Goal: Information Seeking & Learning: Stay updated

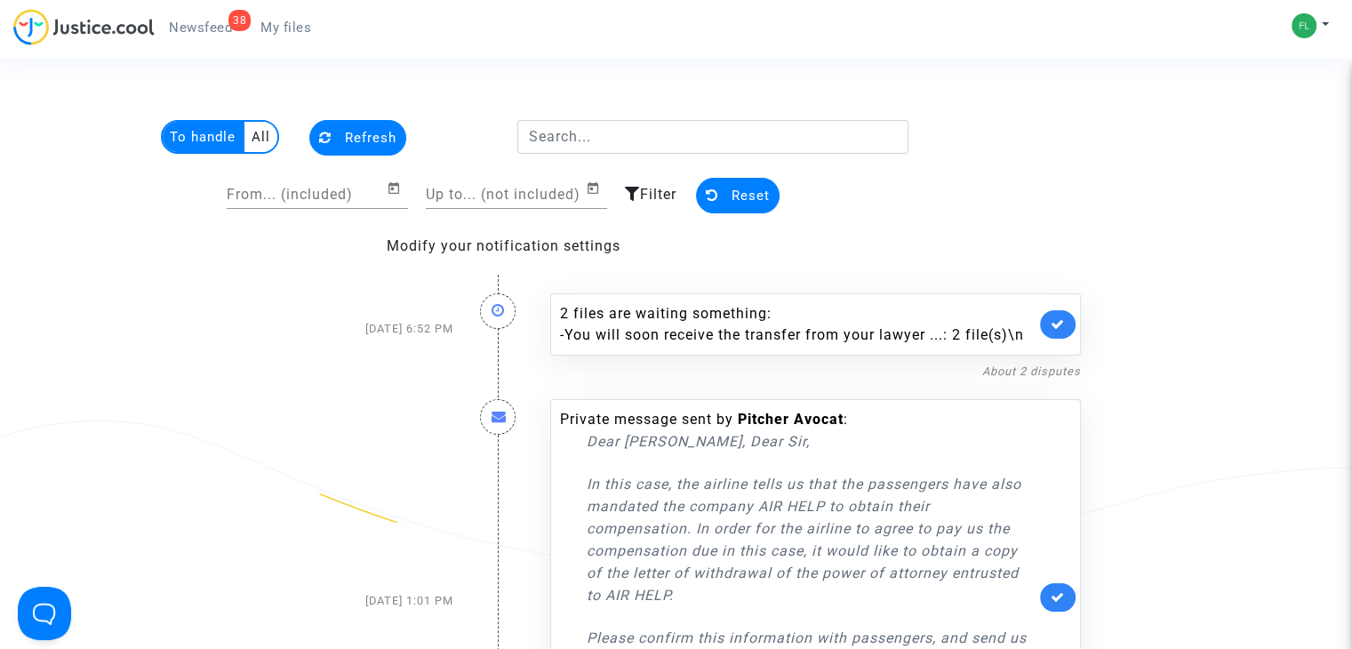
scroll to position [89, 0]
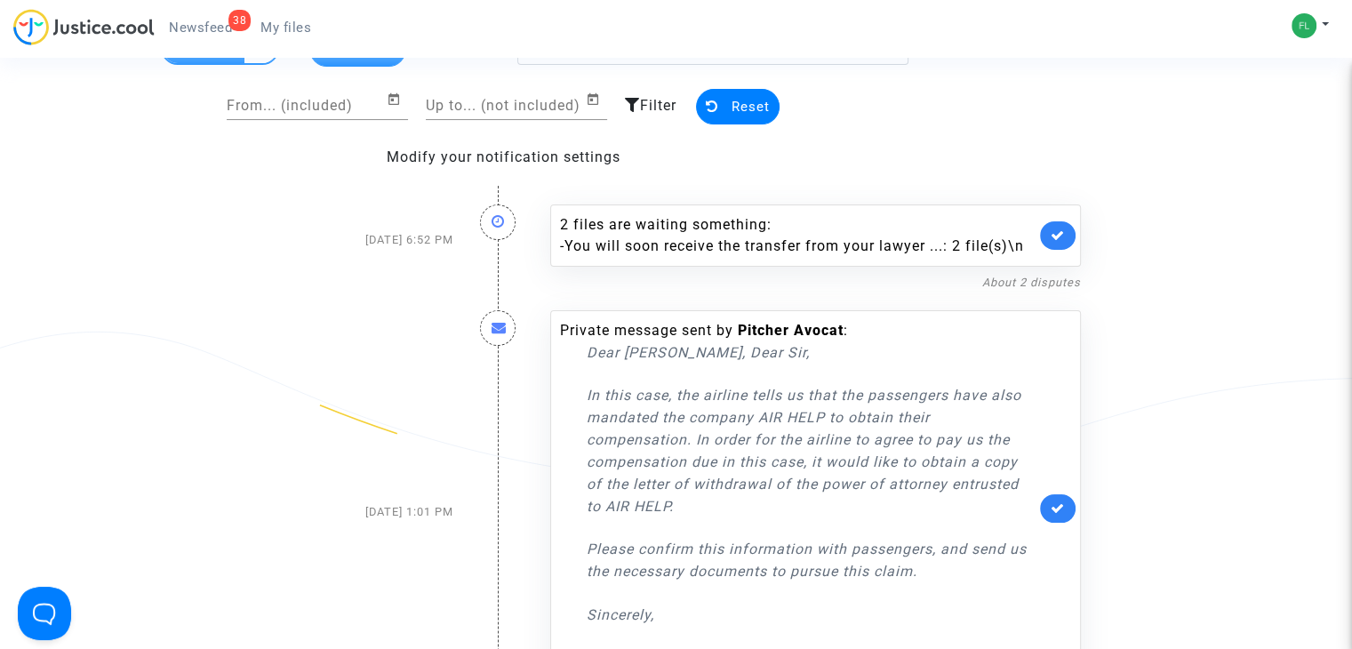
click at [740, 104] on span "Reset" at bounding box center [750, 107] width 38 height 16
click at [733, 100] on span "Reset" at bounding box center [750, 107] width 38 height 16
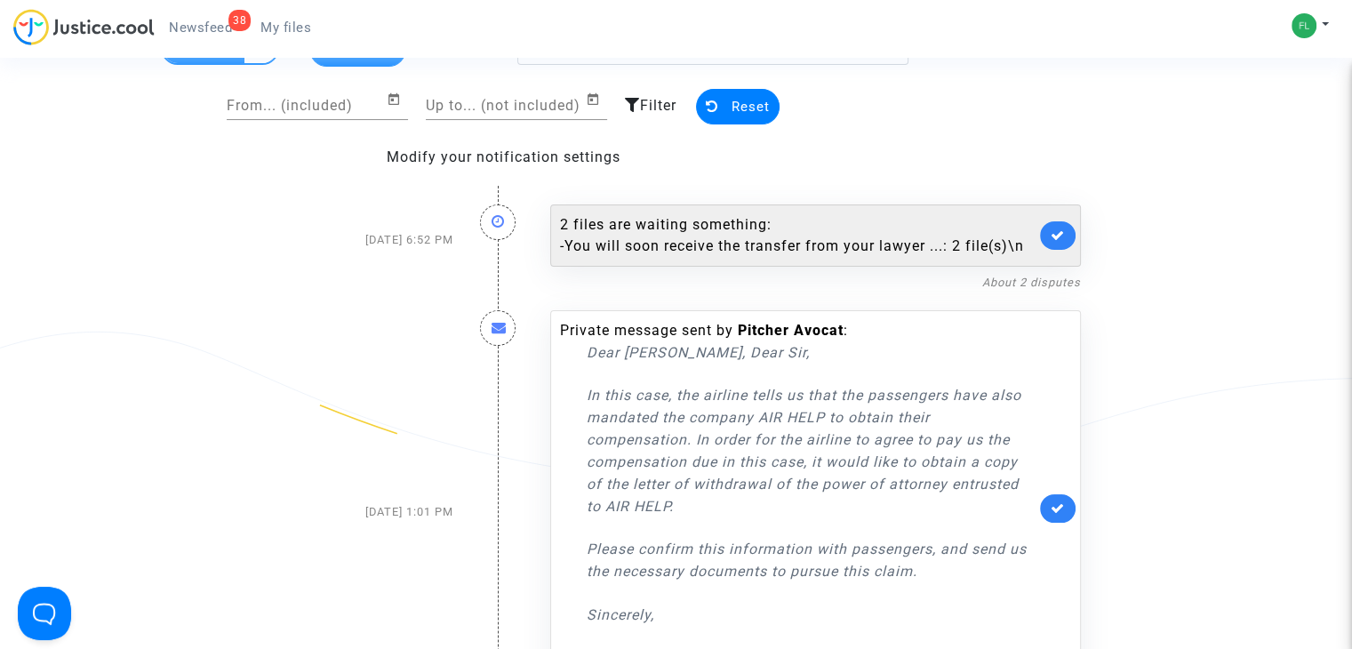
click at [608, 215] on div "2 files are waiting something: - You will soon receive the transfer from your l…" at bounding box center [797, 235] width 475 height 43
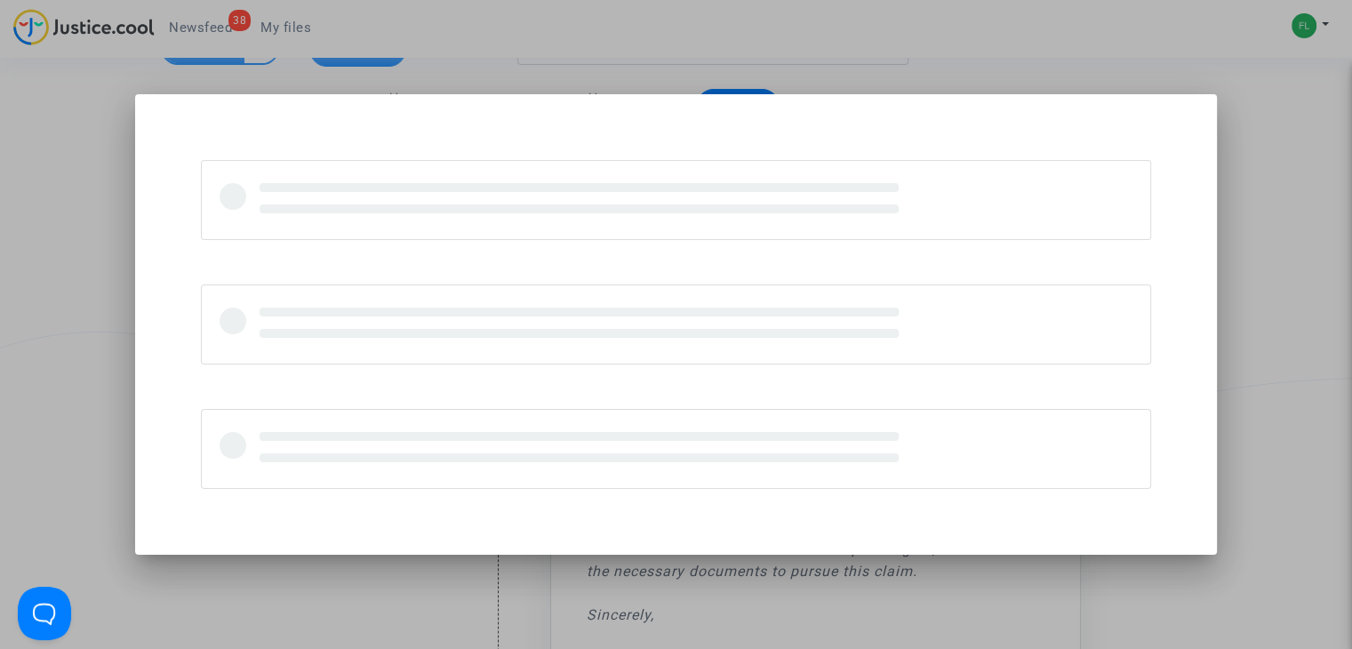
scroll to position [0, 0]
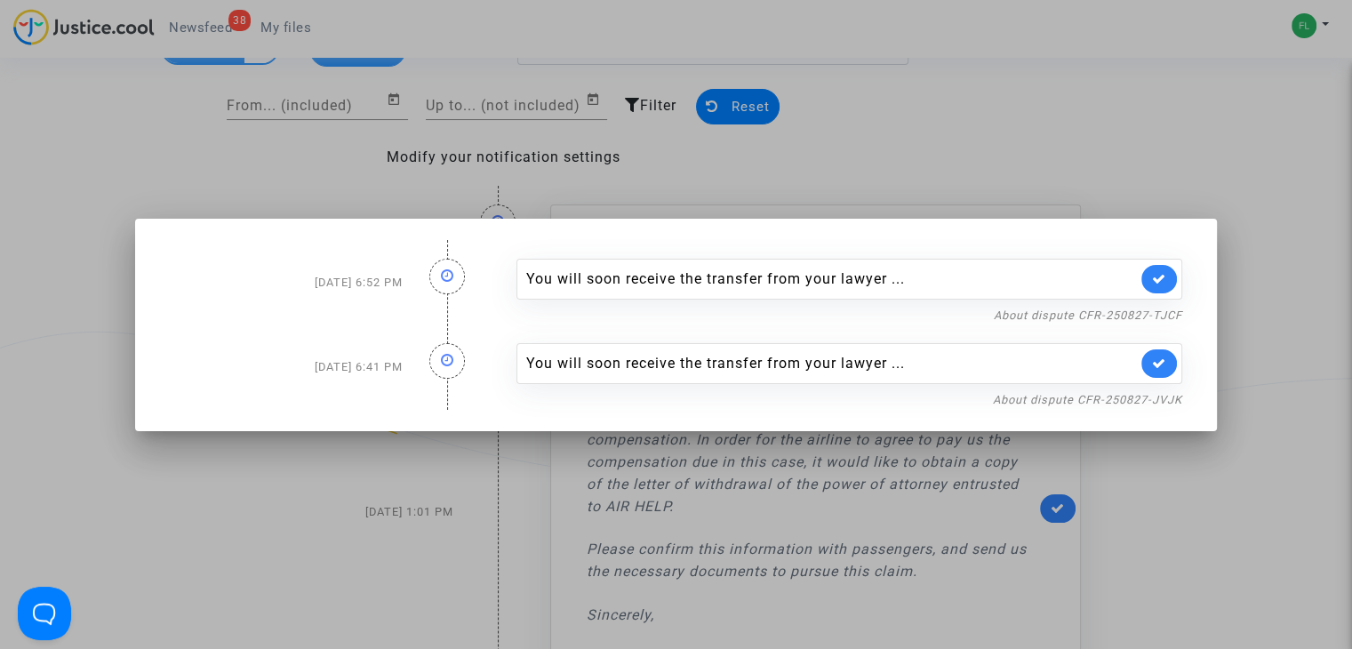
click at [1166, 279] on icon at bounding box center [1159, 278] width 14 height 13
click at [1173, 372] on link at bounding box center [1159, 363] width 36 height 28
click at [1202, 60] on div at bounding box center [676, 324] width 1352 height 649
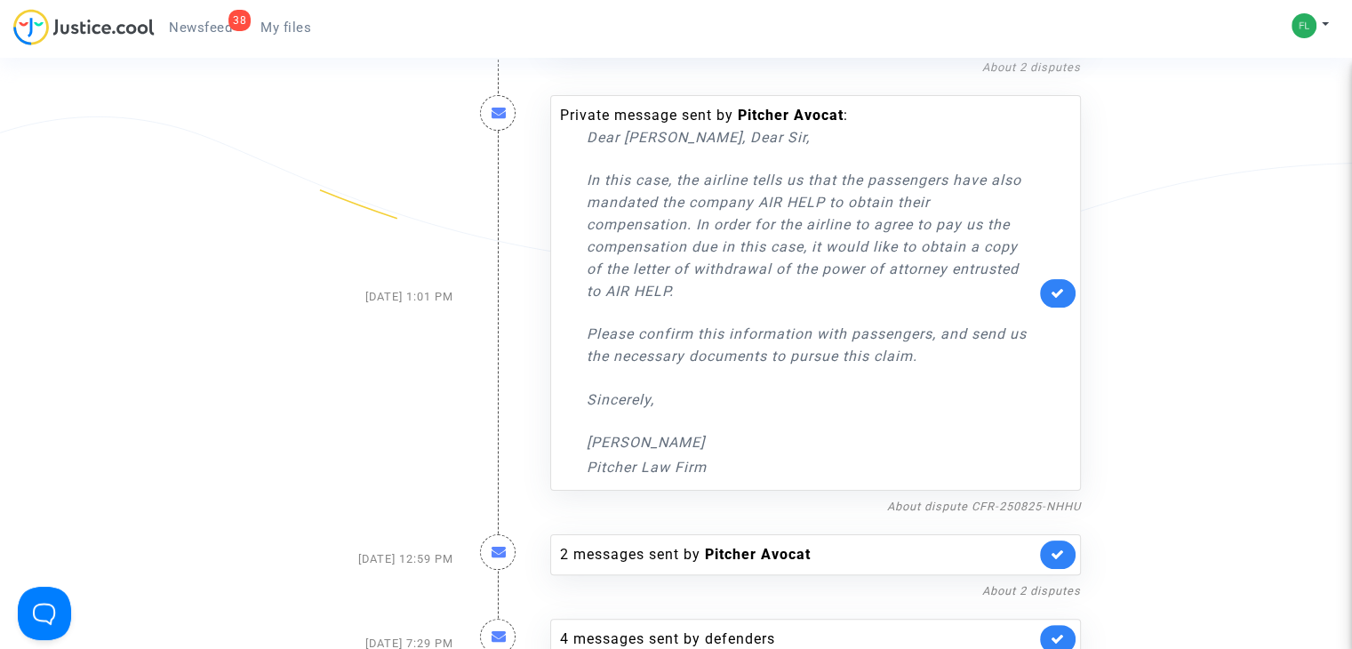
scroll to position [356, 0]
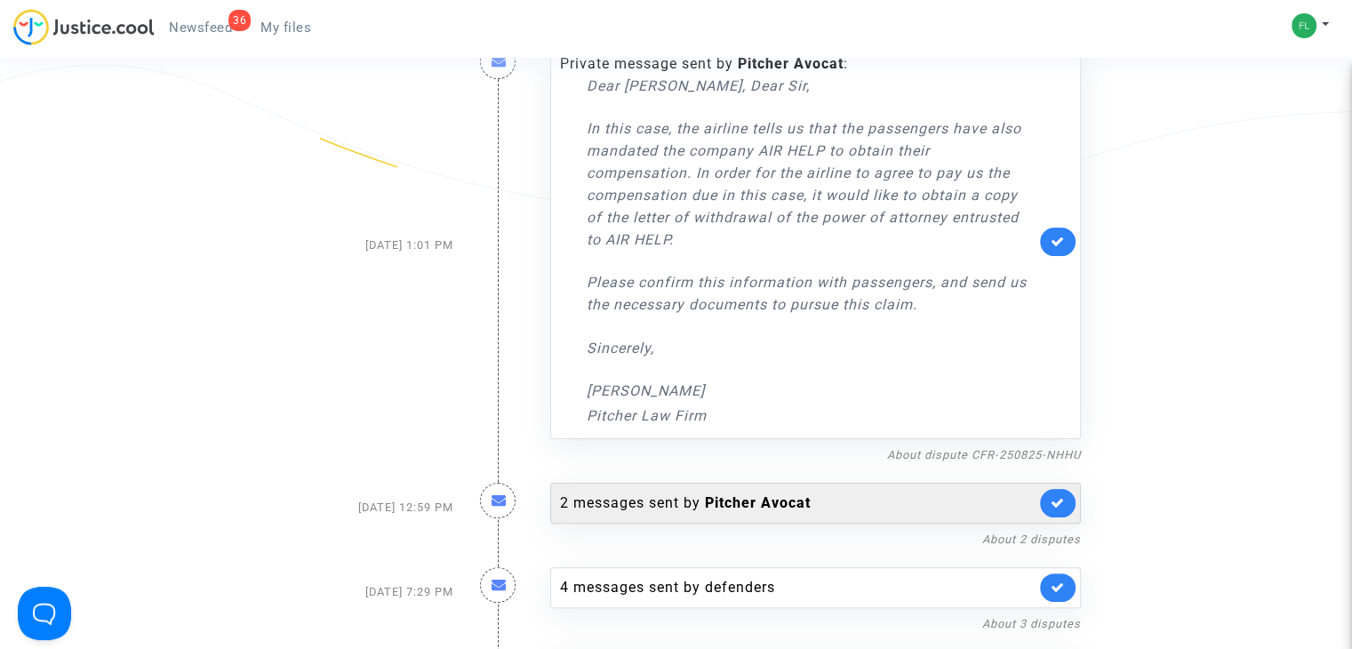
click at [641, 494] on div "2 messages sent by [PERSON_NAME]" at bounding box center [797, 502] width 475 height 21
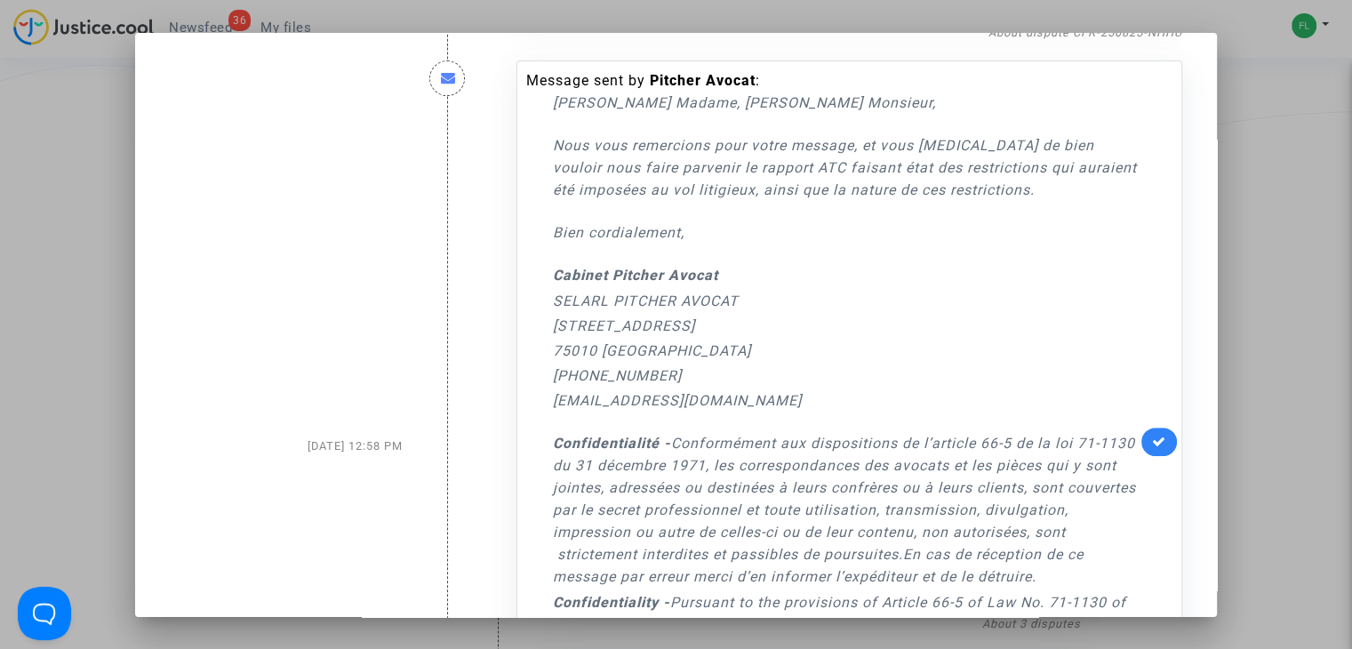
scroll to position [800, 0]
click at [1305, 236] on div at bounding box center [676, 324] width 1352 height 649
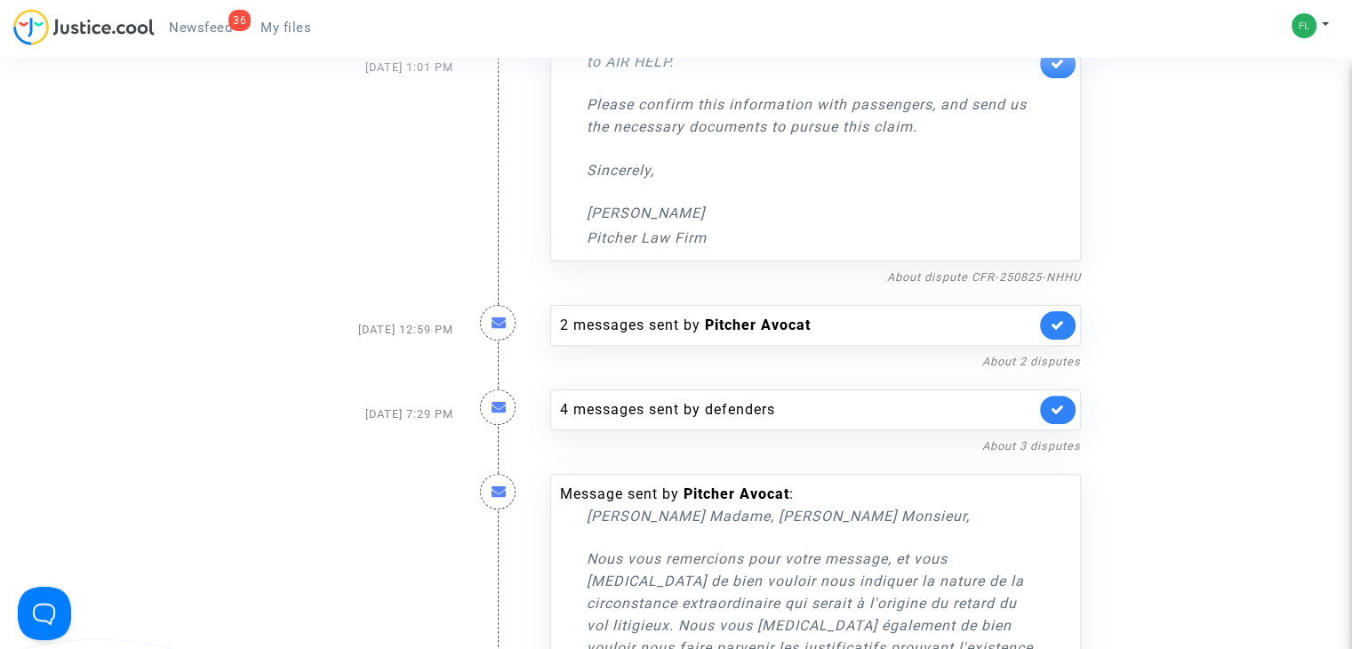
scroll to position [622, 0]
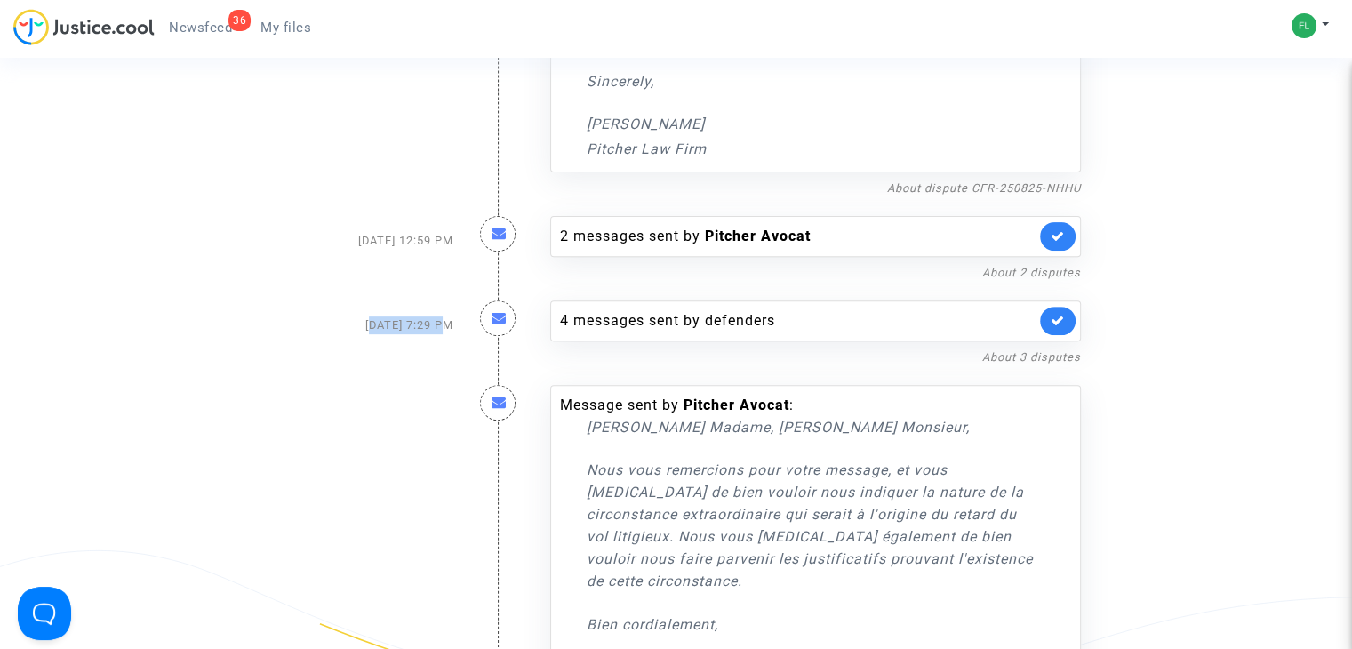
drag, startPoint x: 327, startPoint y: 322, endPoint x: 402, endPoint y: 332, distance: 75.3
click at [402, 332] on div "[DATE] 7:29 PM" at bounding box center [362, 325] width 209 height 84
click at [380, 317] on div "[DATE] 7:29 PM" at bounding box center [362, 325] width 209 height 84
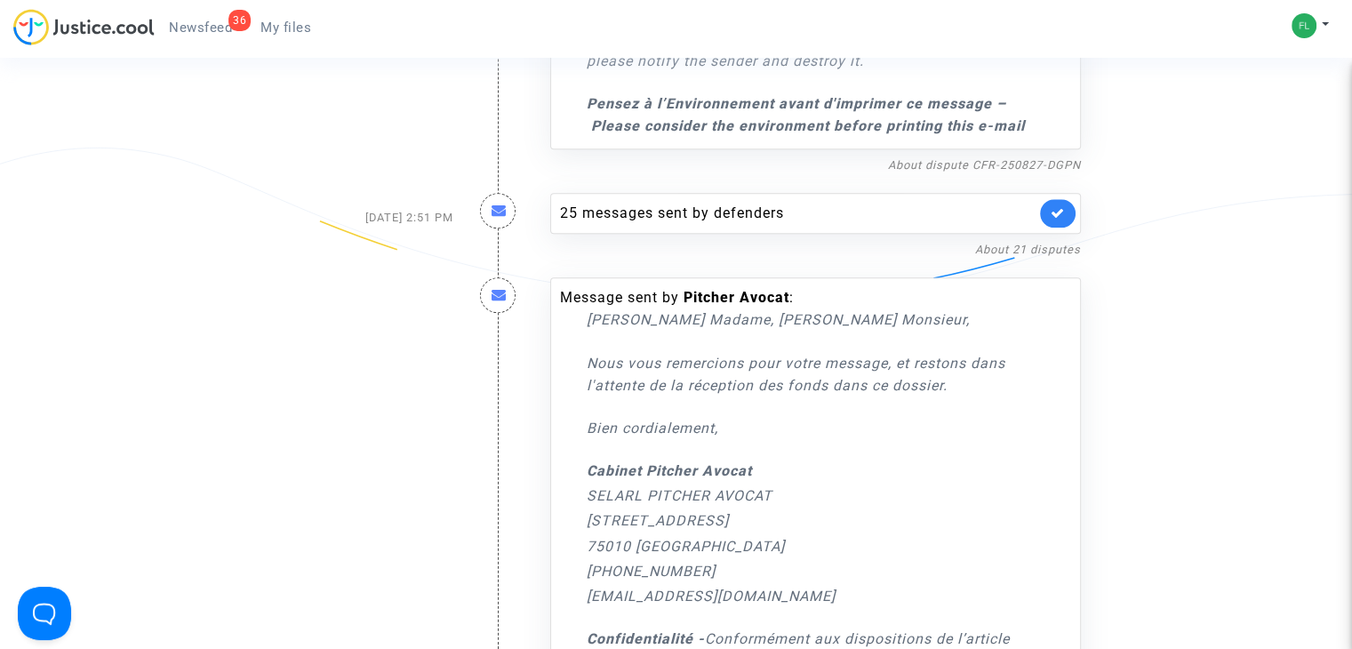
scroll to position [1778, 0]
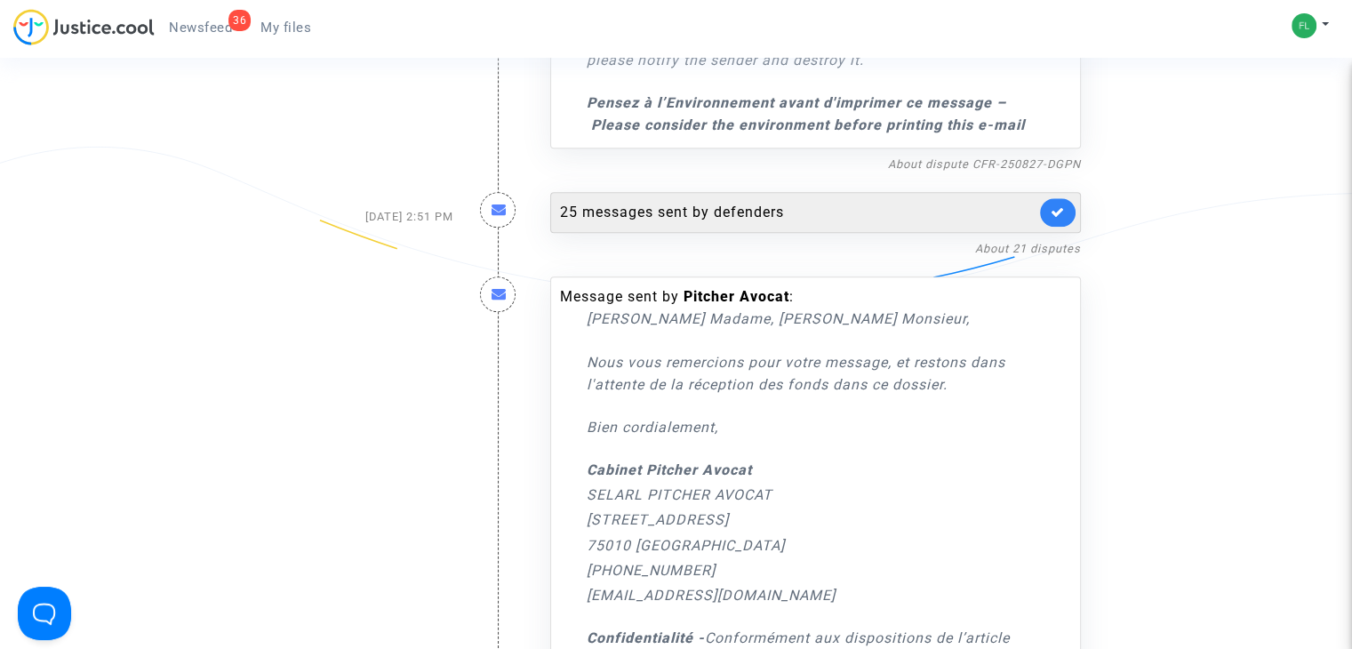
click at [655, 207] on div "25 messages sent by defenders" at bounding box center [797, 212] width 475 height 21
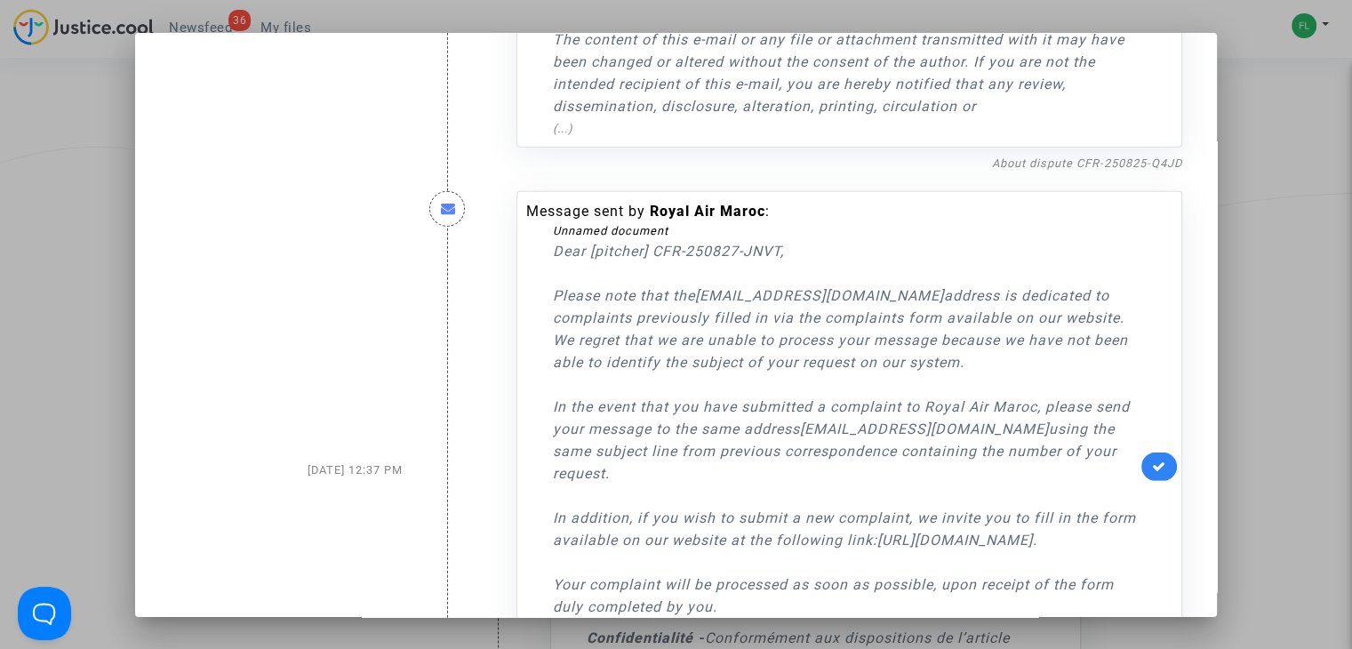
scroll to position [5333, 0]
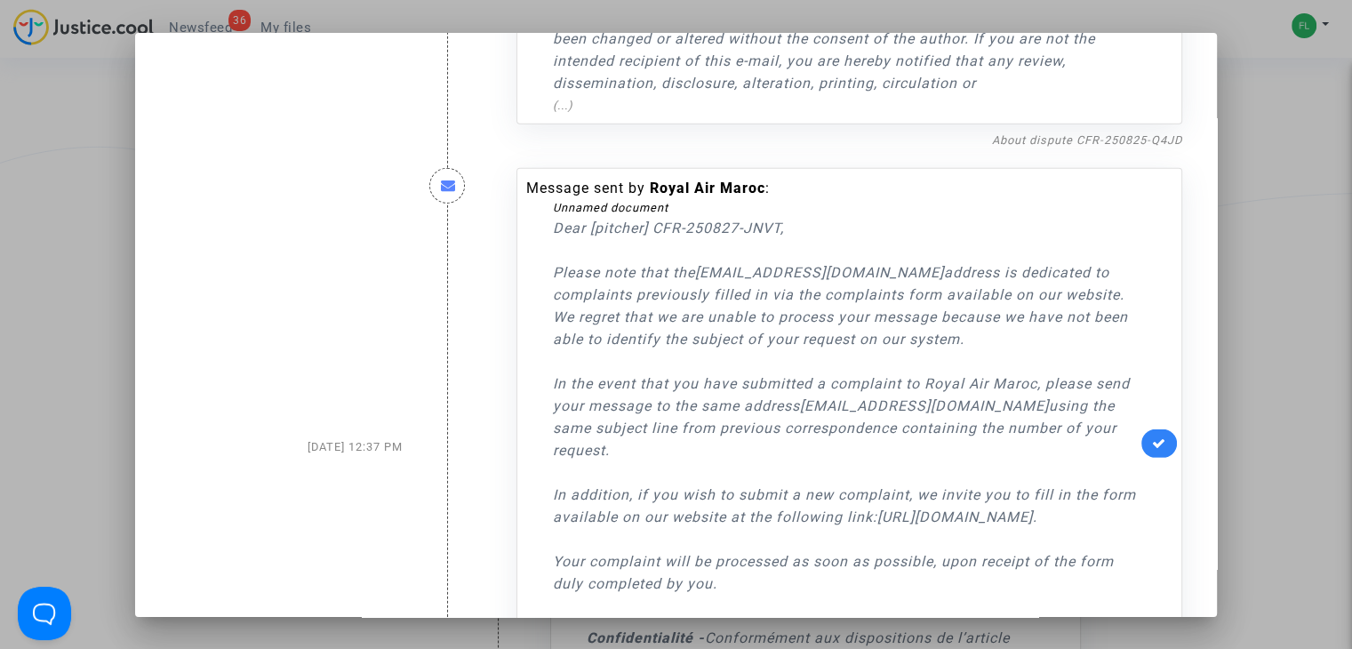
click at [346, 150] on div "[DATE] 12:37 PM" at bounding box center [286, 447] width 260 height 594
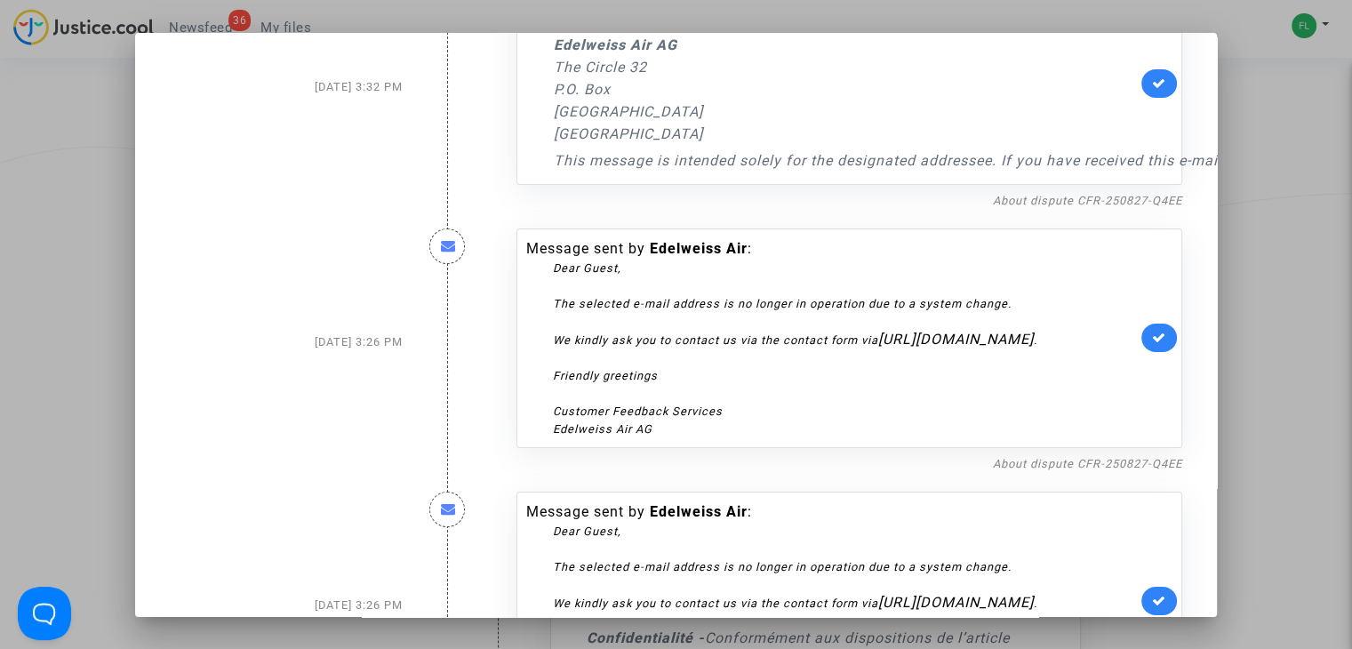
scroll to position [13525, 0]
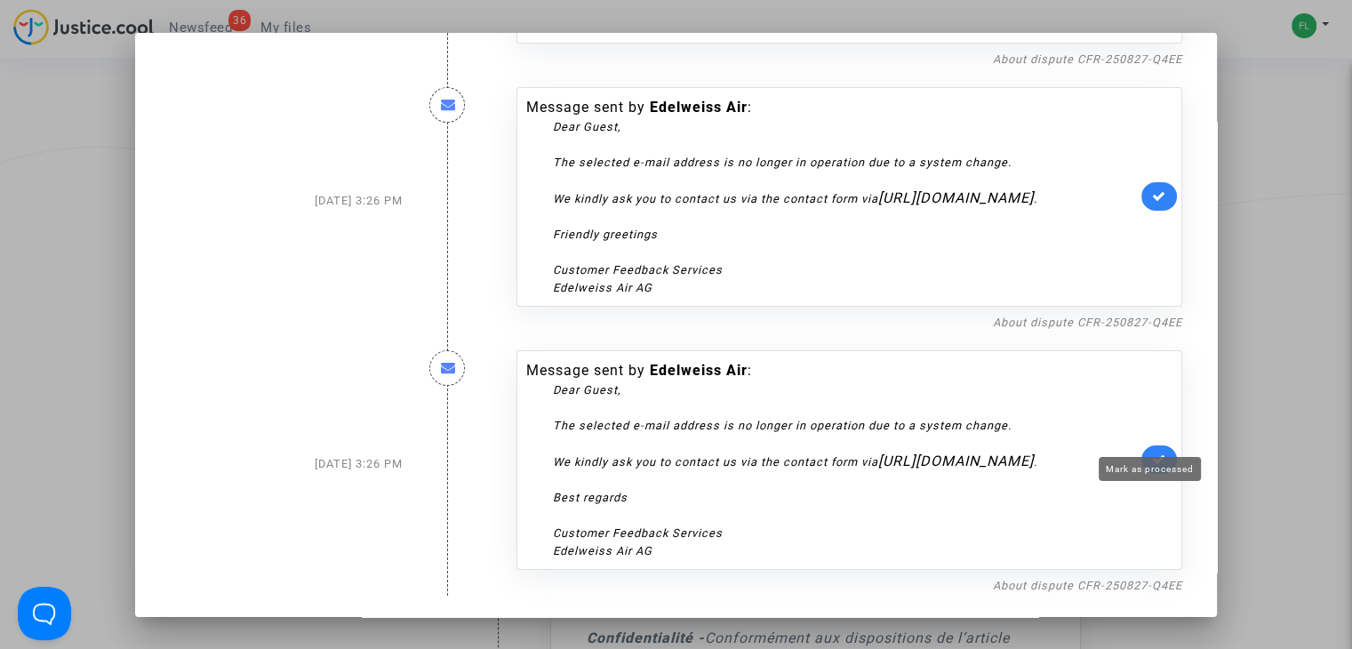
click at [1155, 452] on icon at bounding box center [1159, 458] width 14 height 13
click at [1152, 189] on icon at bounding box center [1159, 195] width 14 height 13
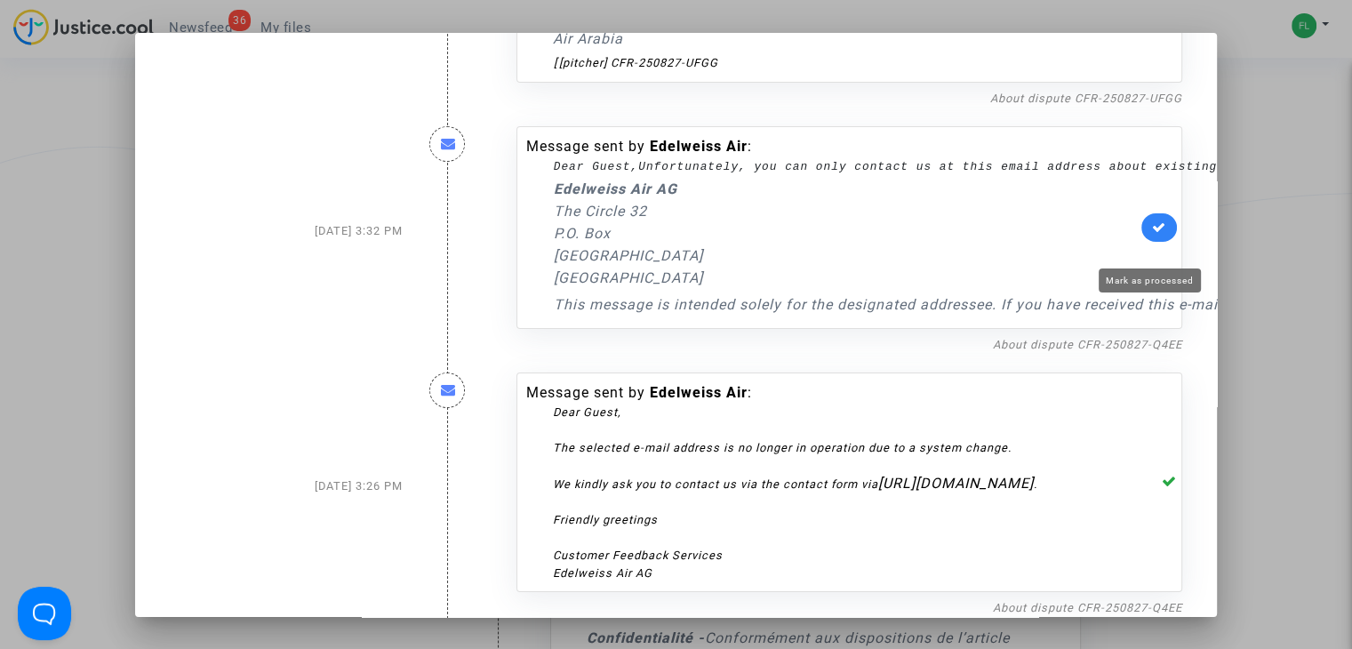
click at [1154, 234] on icon at bounding box center [1159, 226] width 14 height 13
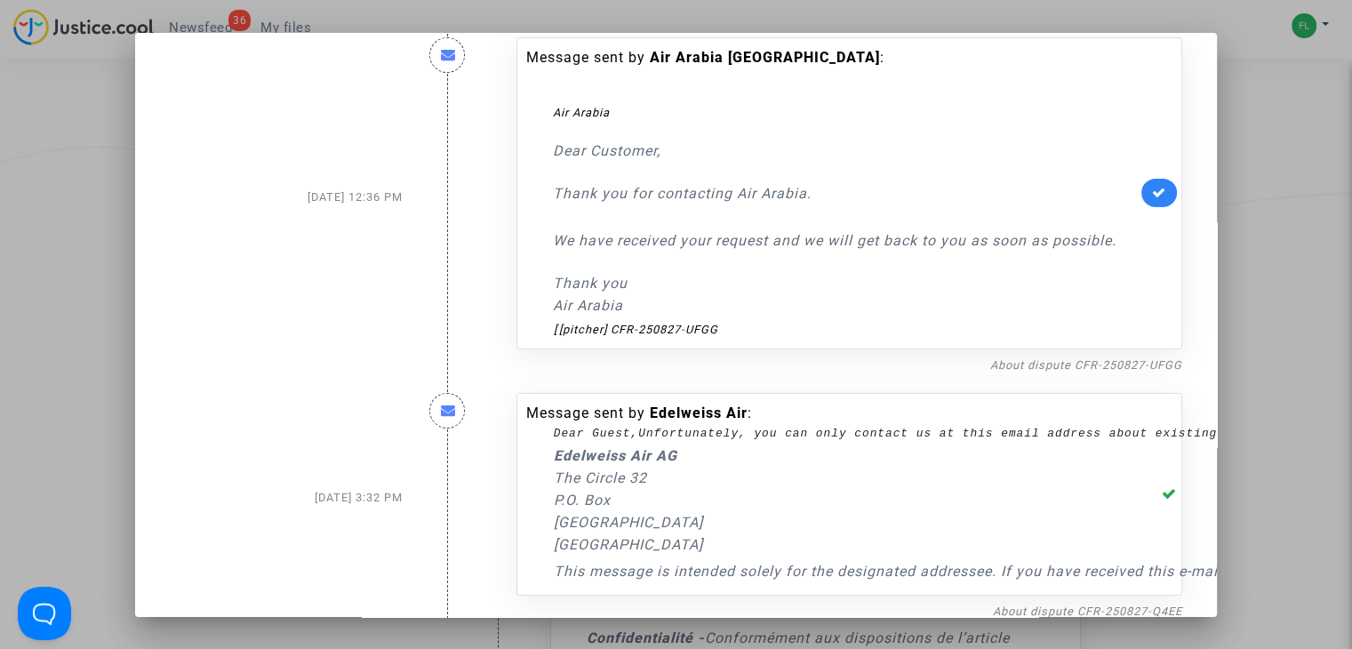
click at [1144, 207] on link at bounding box center [1159, 193] width 36 height 28
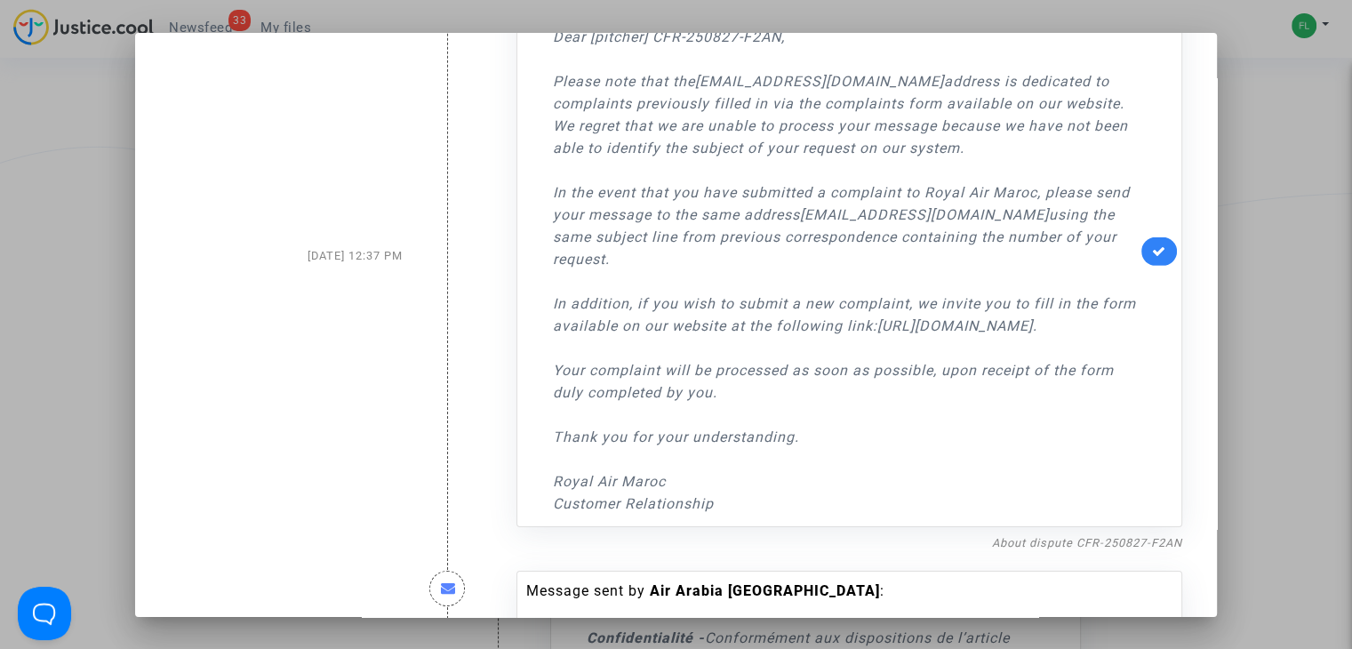
click at [1152, 256] on icon at bounding box center [1159, 250] width 14 height 13
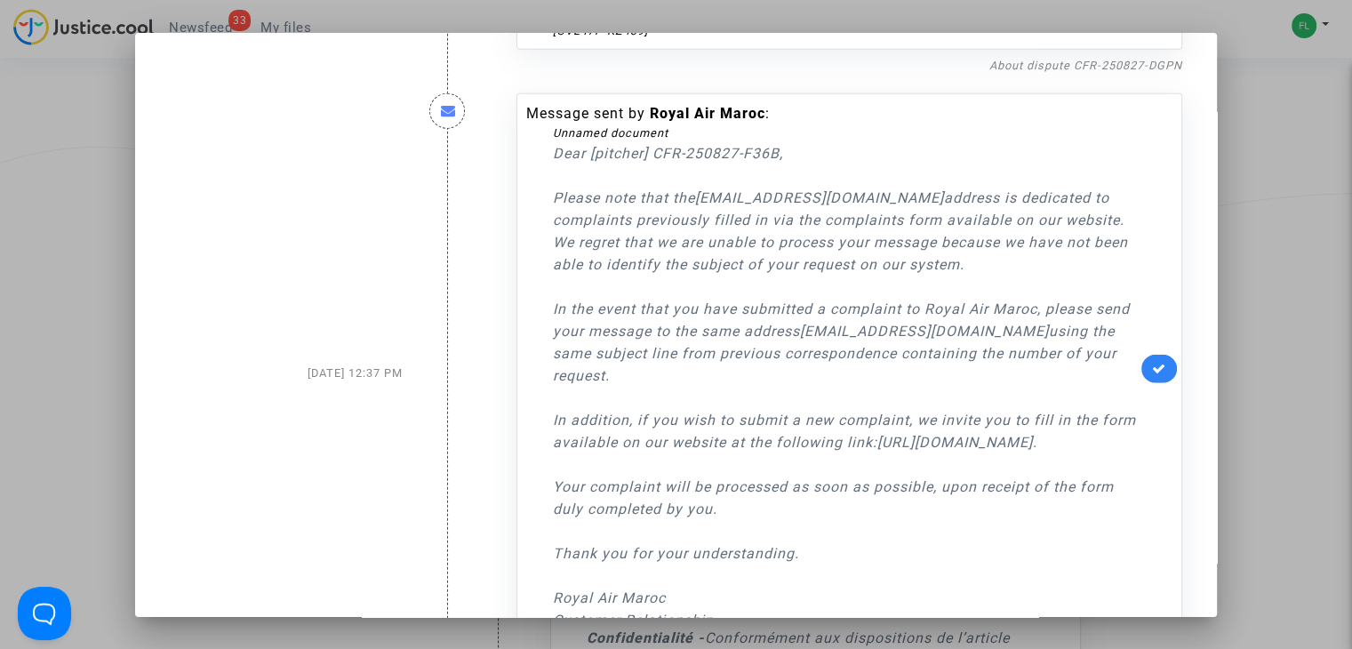
click at [1149, 355] on link at bounding box center [1159, 369] width 36 height 28
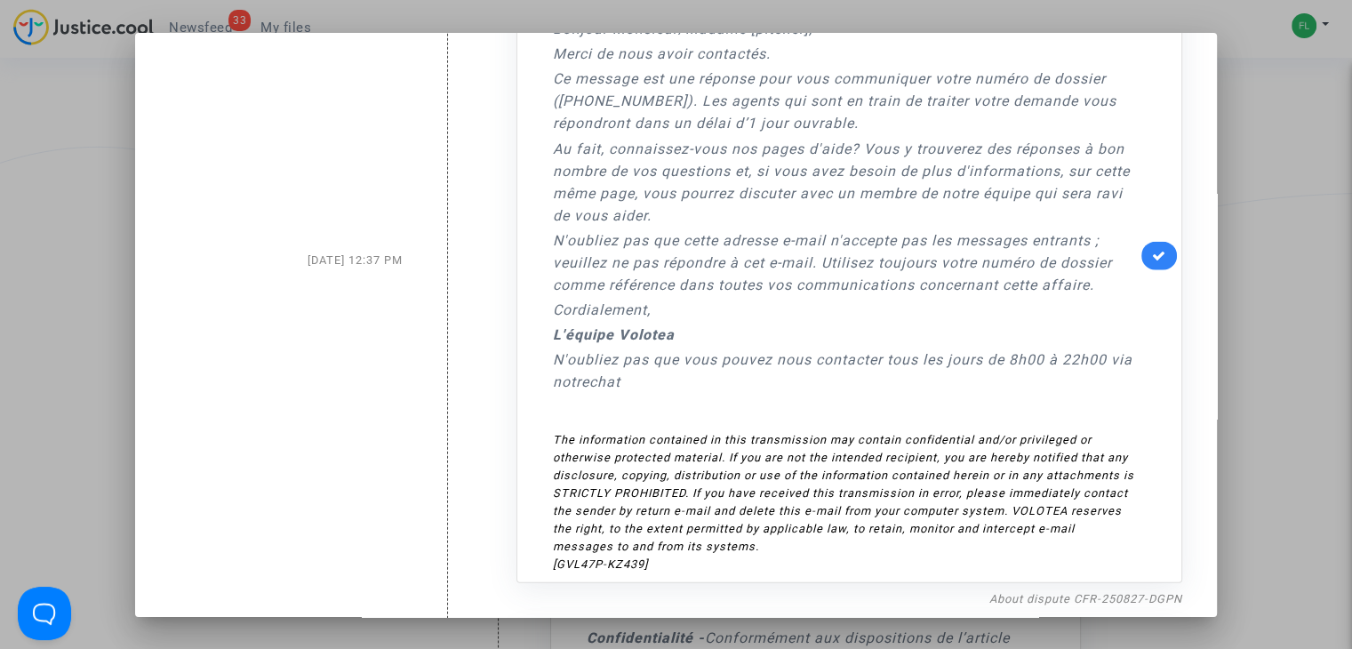
click at [1152, 249] on icon at bounding box center [1159, 255] width 14 height 13
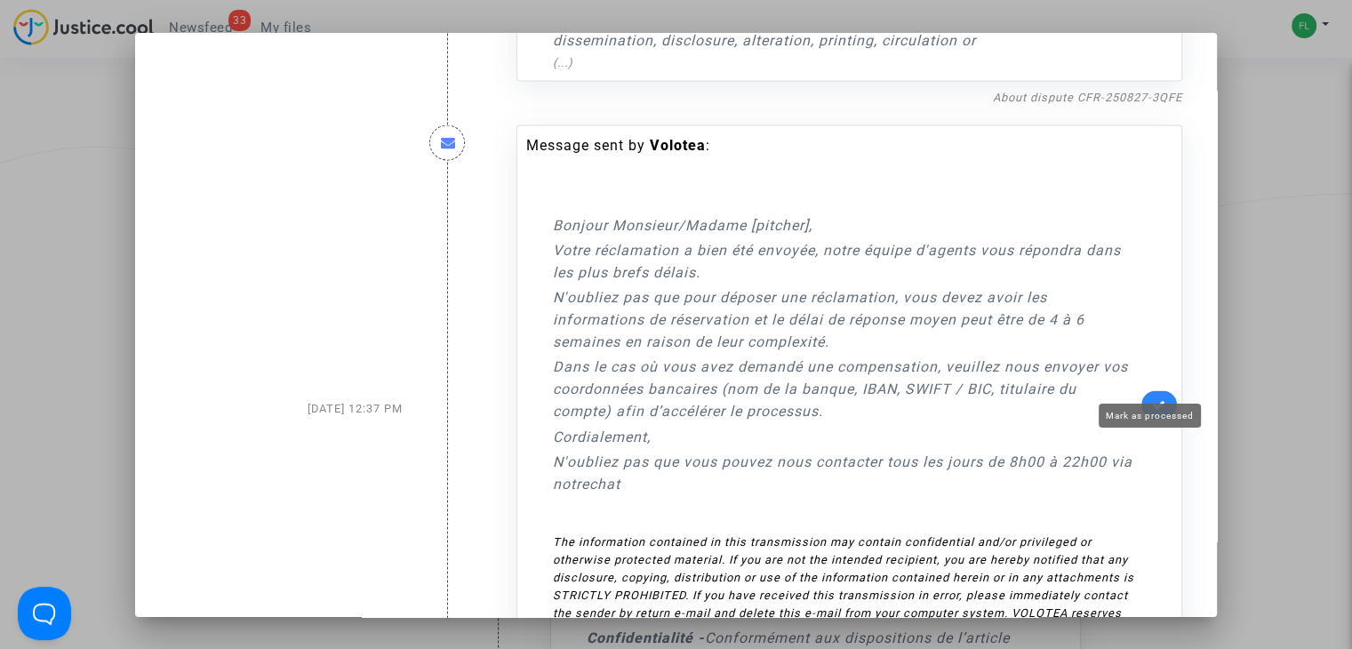
click at [1150, 391] on link at bounding box center [1159, 405] width 36 height 28
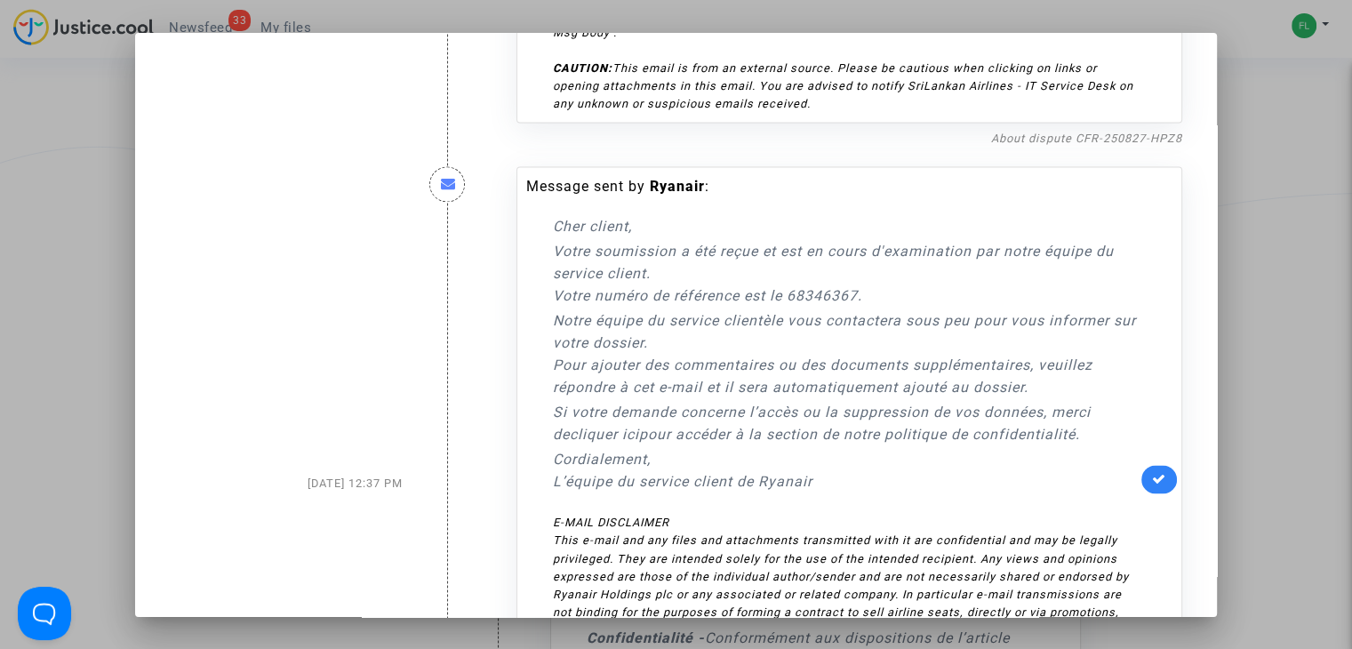
click at [1152, 465] on link at bounding box center [1159, 479] width 36 height 28
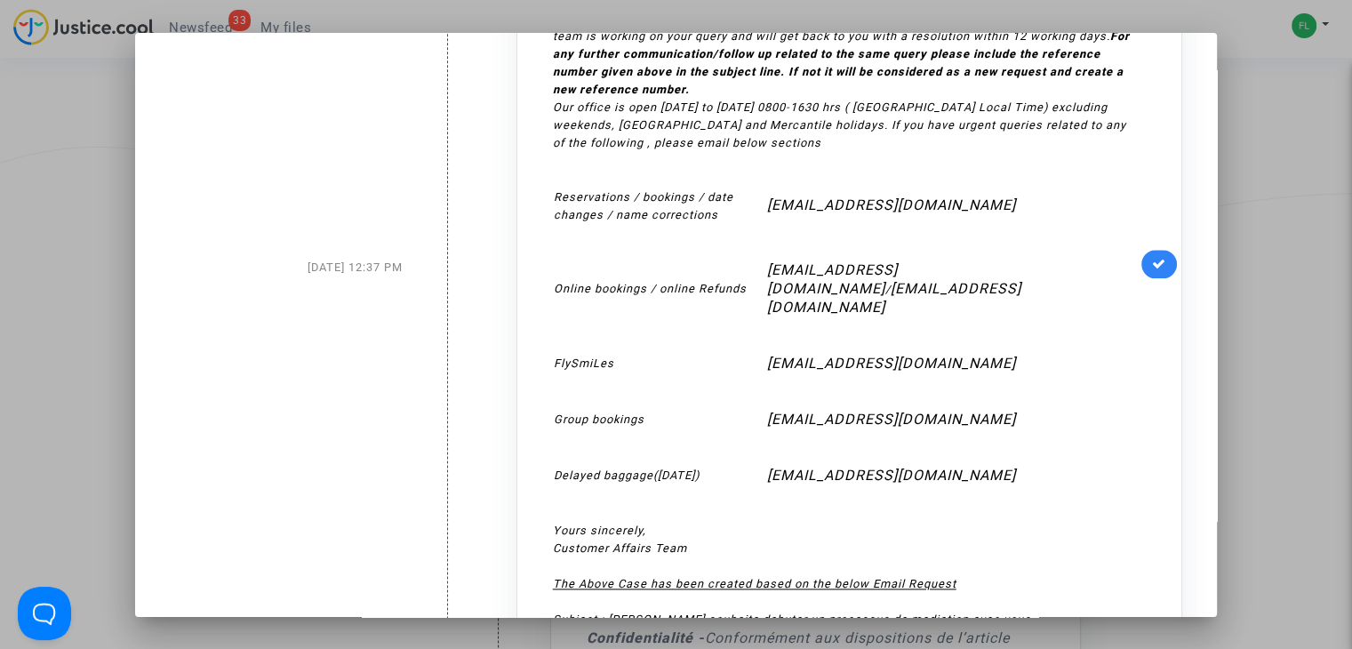
click at [1148, 260] on link at bounding box center [1159, 264] width 36 height 28
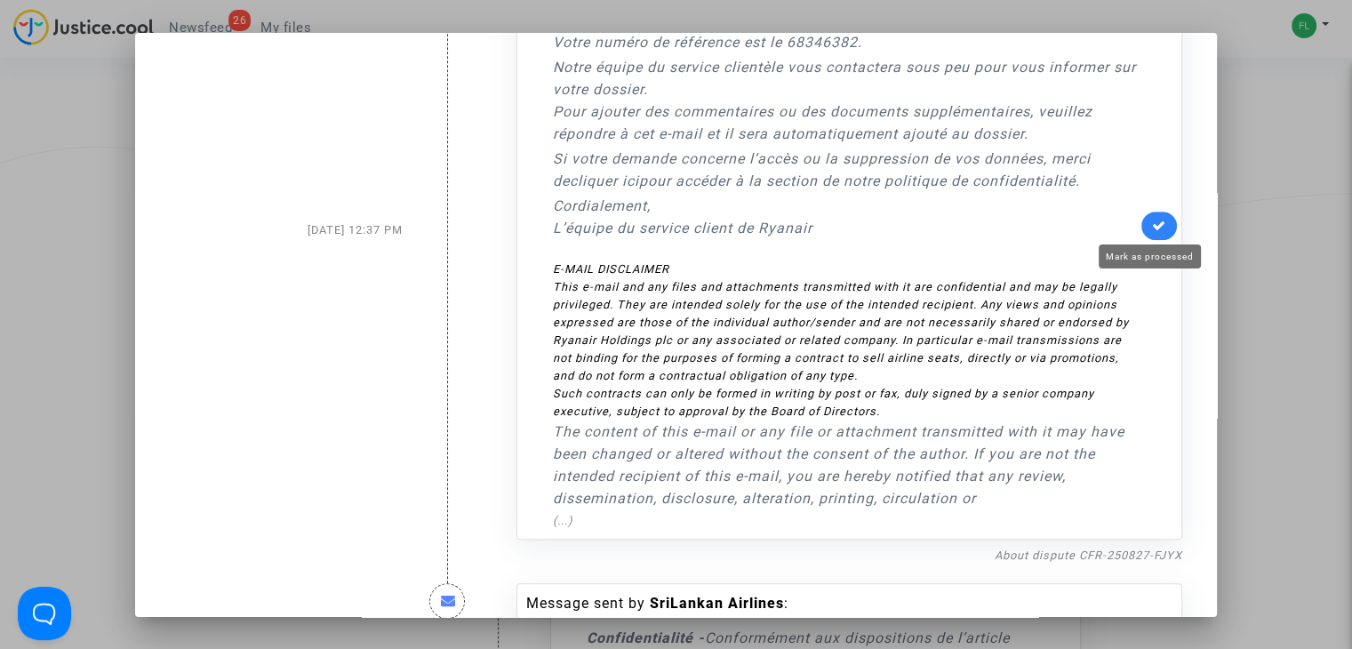
click at [1152, 227] on icon at bounding box center [1159, 225] width 14 height 13
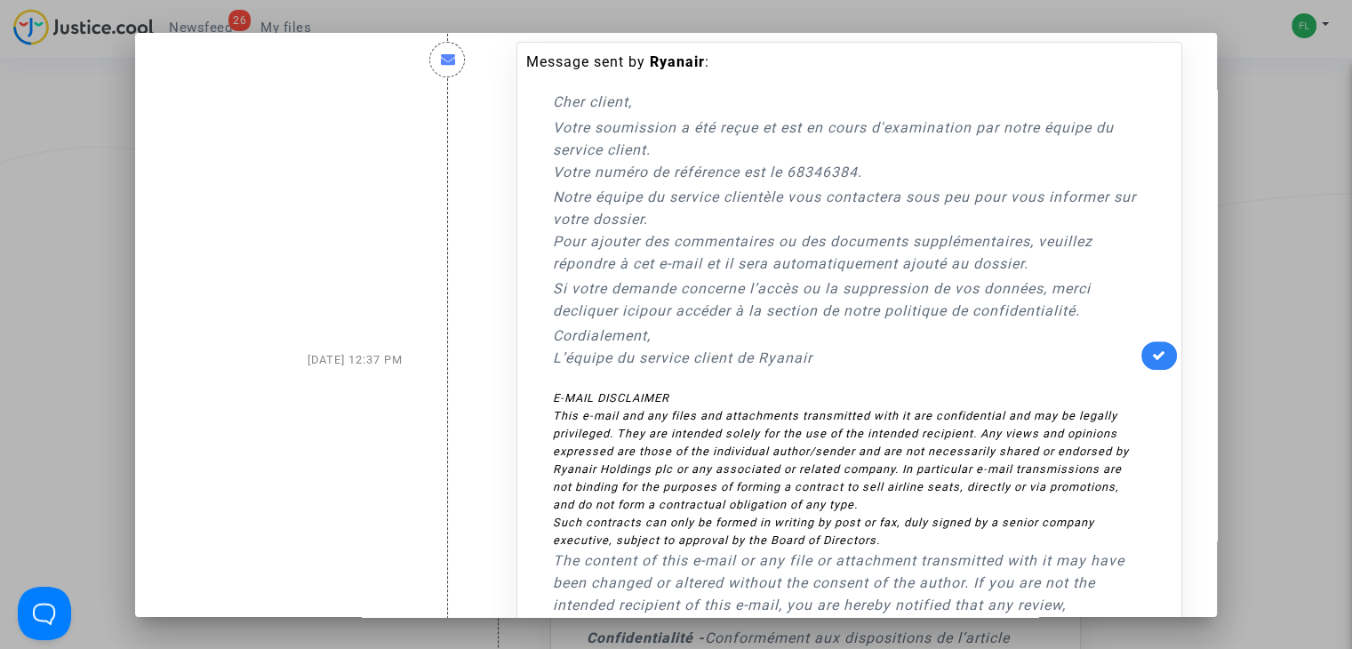
click at [1155, 358] on icon at bounding box center [1159, 354] width 14 height 13
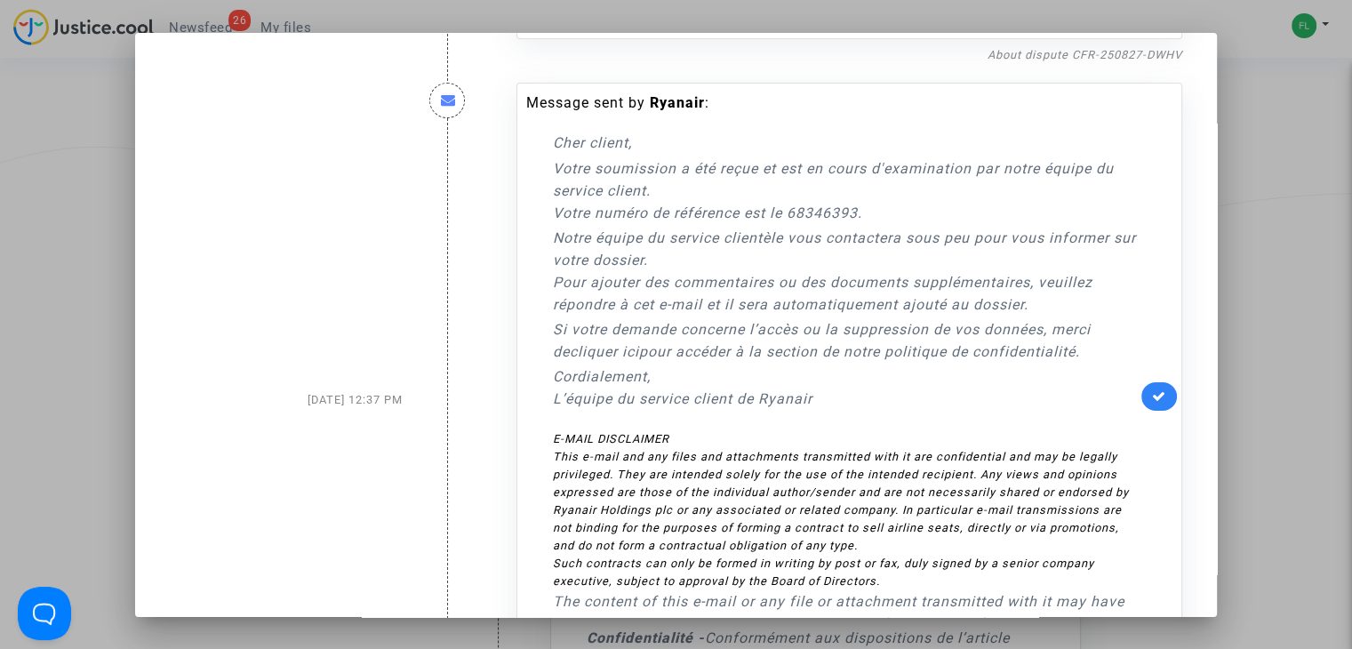
click at [1152, 389] on icon at bounding box center [1159, 395] width 14 height 13
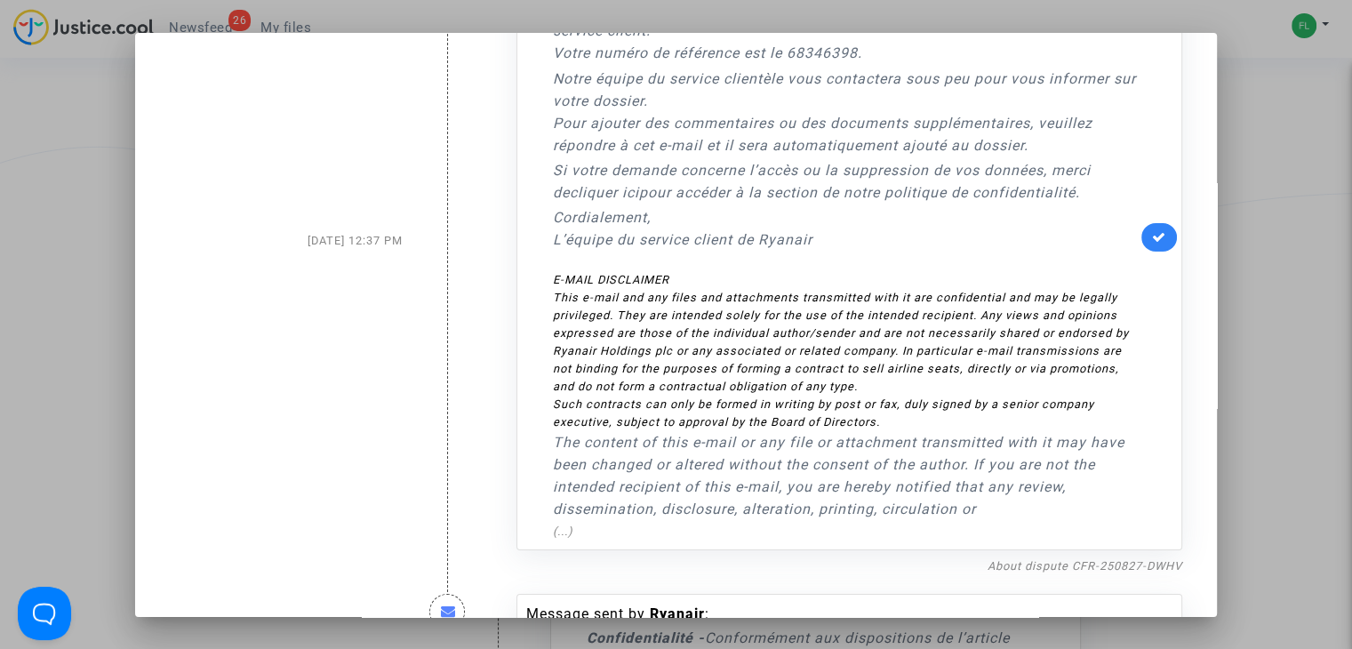
scroll to position [6060, 0]
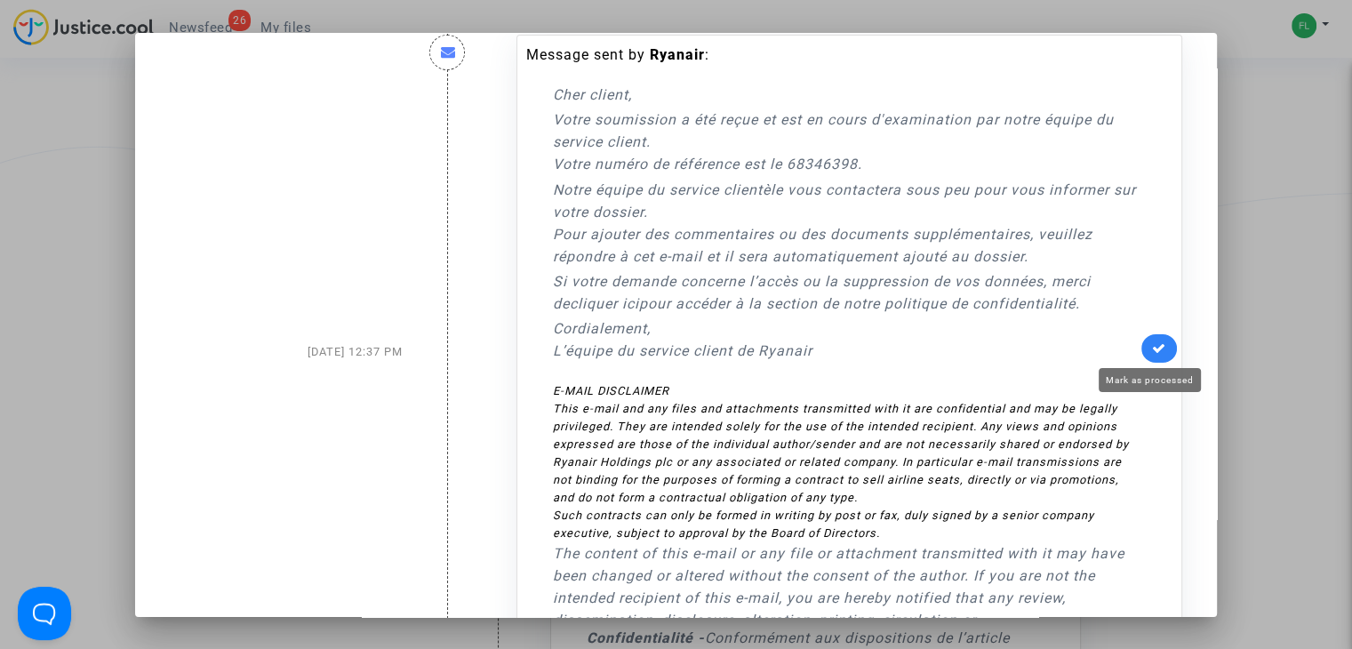
click at [1152, 353] on icon at bounding box center [1159, 347] width 14 height 13
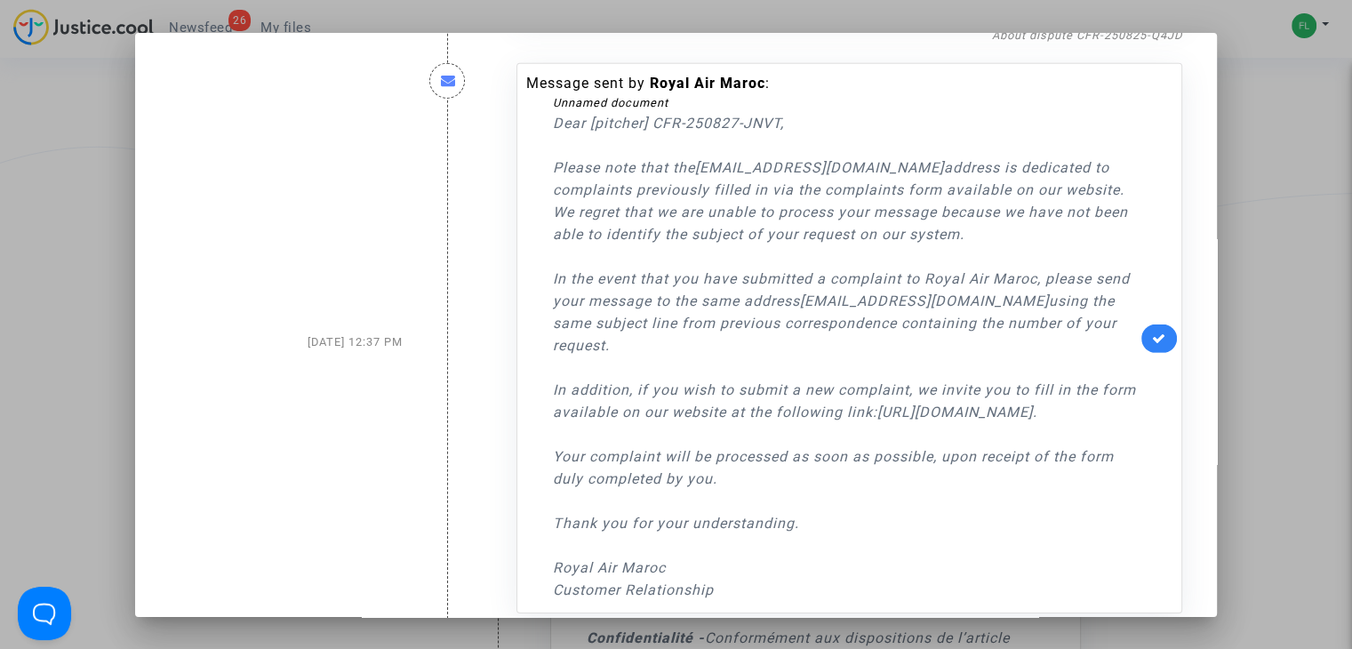
click at [1152, 332] on icon at bounding box center [1159, 338] width 14 height 13
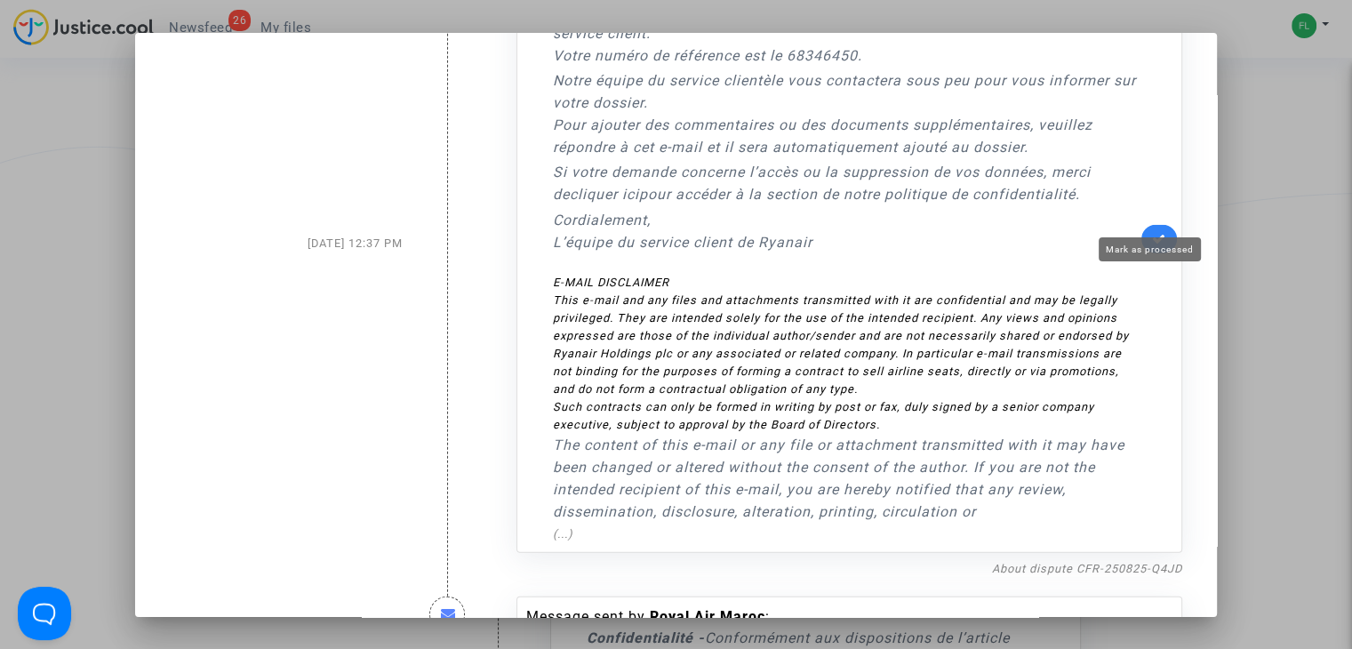
click at [1145, 225] on link at bounding box center [1159, 239] width 36 height 28
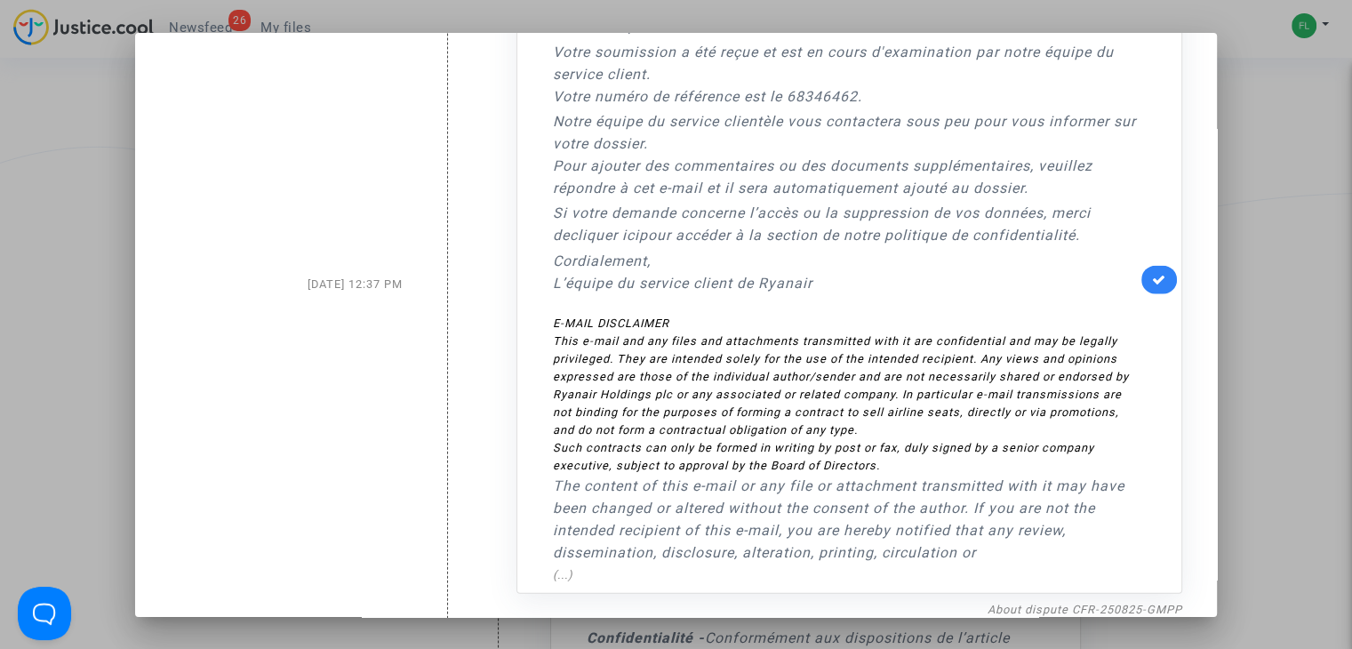
click at [1151, 268] on link at bounding box center [1159, 280] width 36 height 28
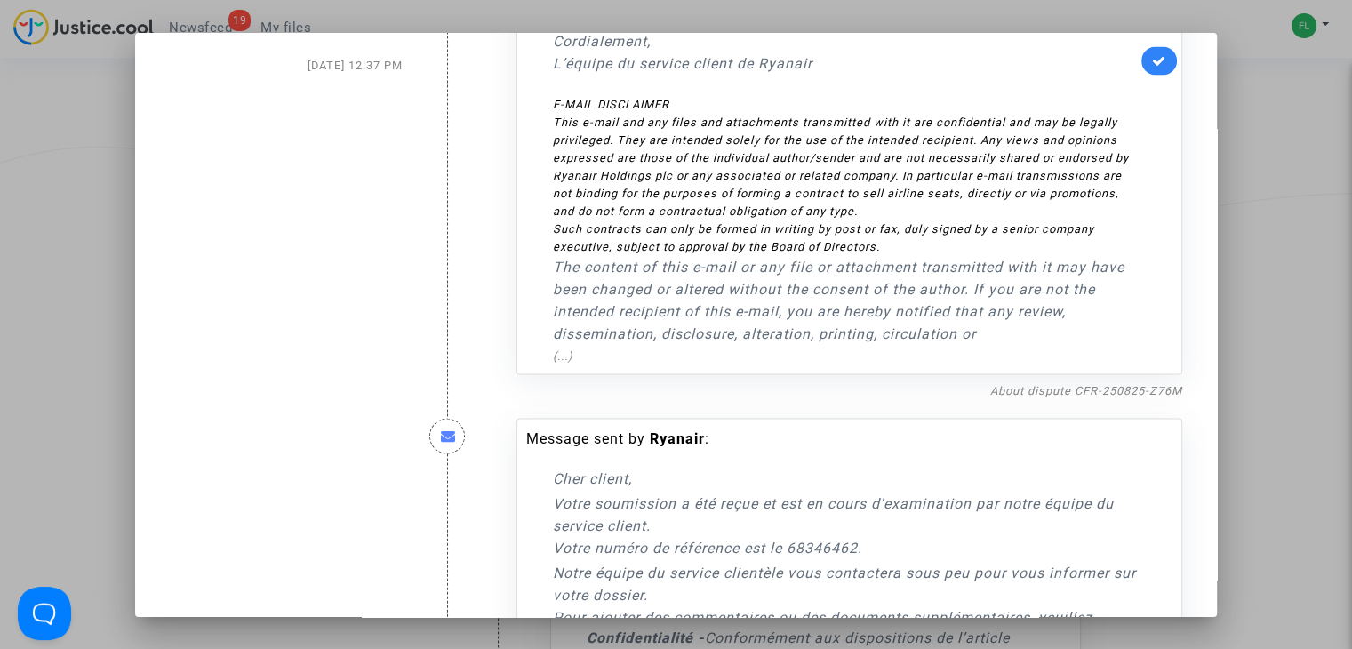
scroll to position [3571, 0]
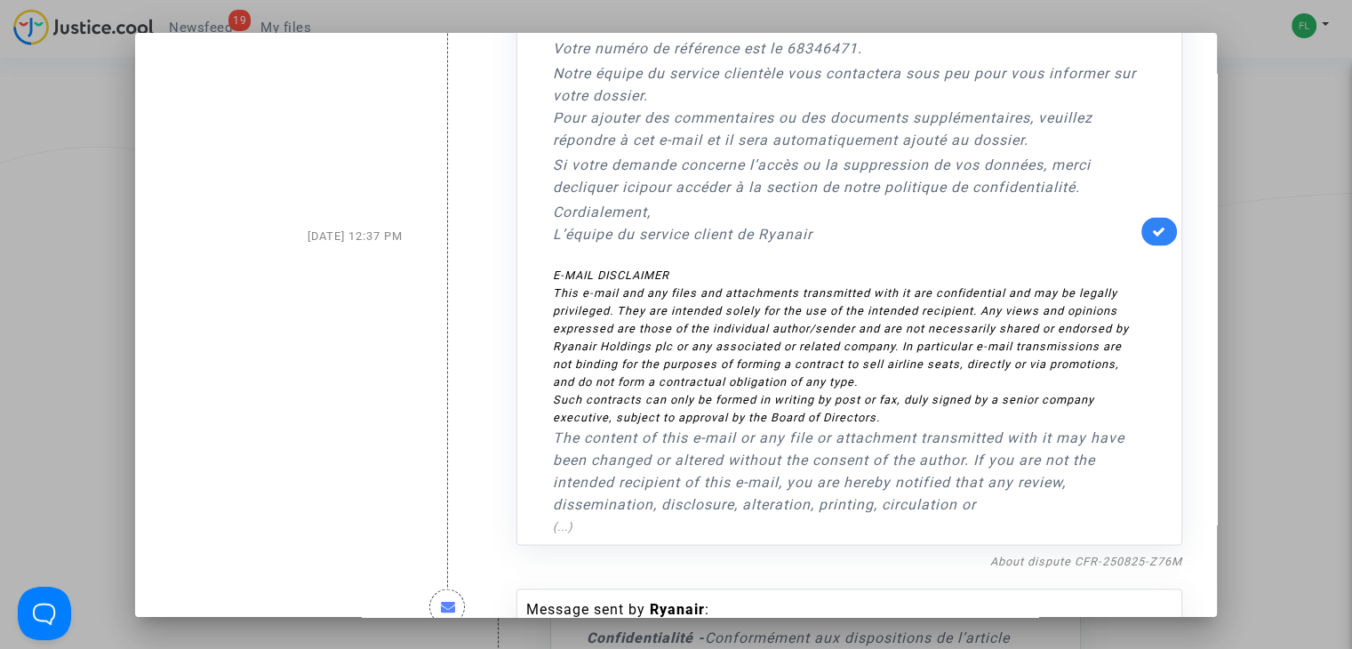
click at [1142, 218] on link at bounding box center [1159, 232] width 36 height 28
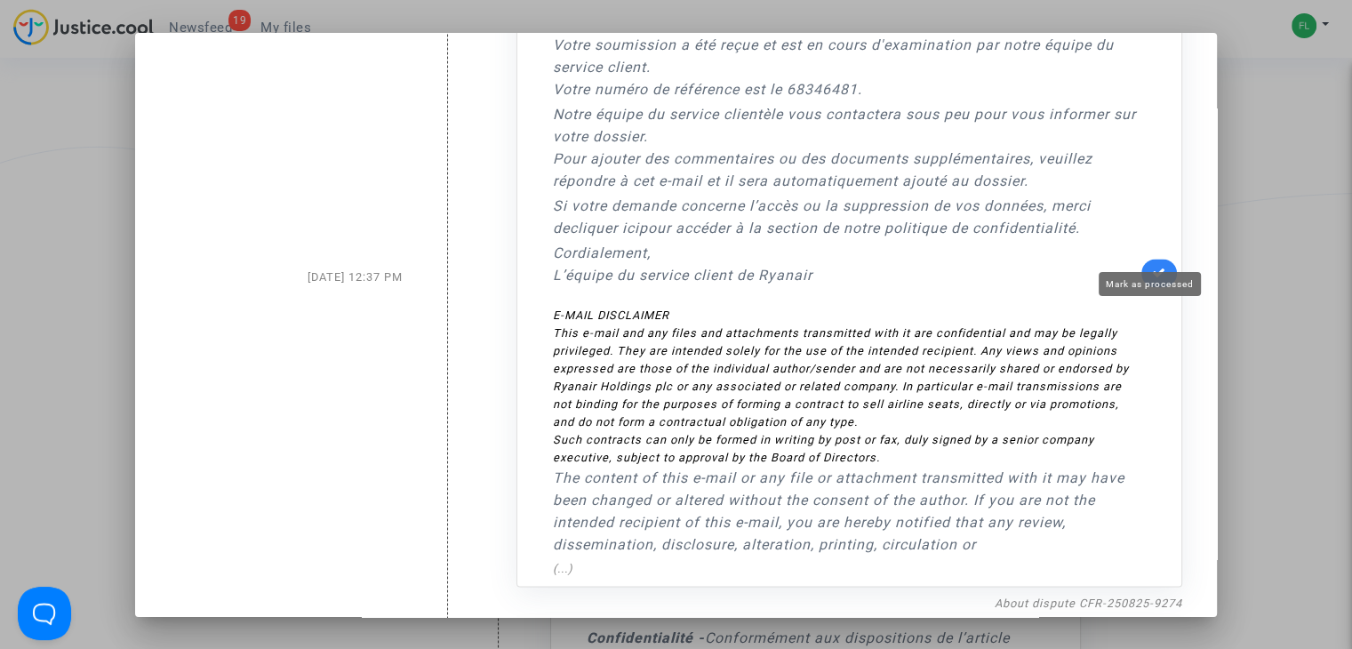
click at [1149, 260] on link at bounding box center [1159, 273] width 36 height 28
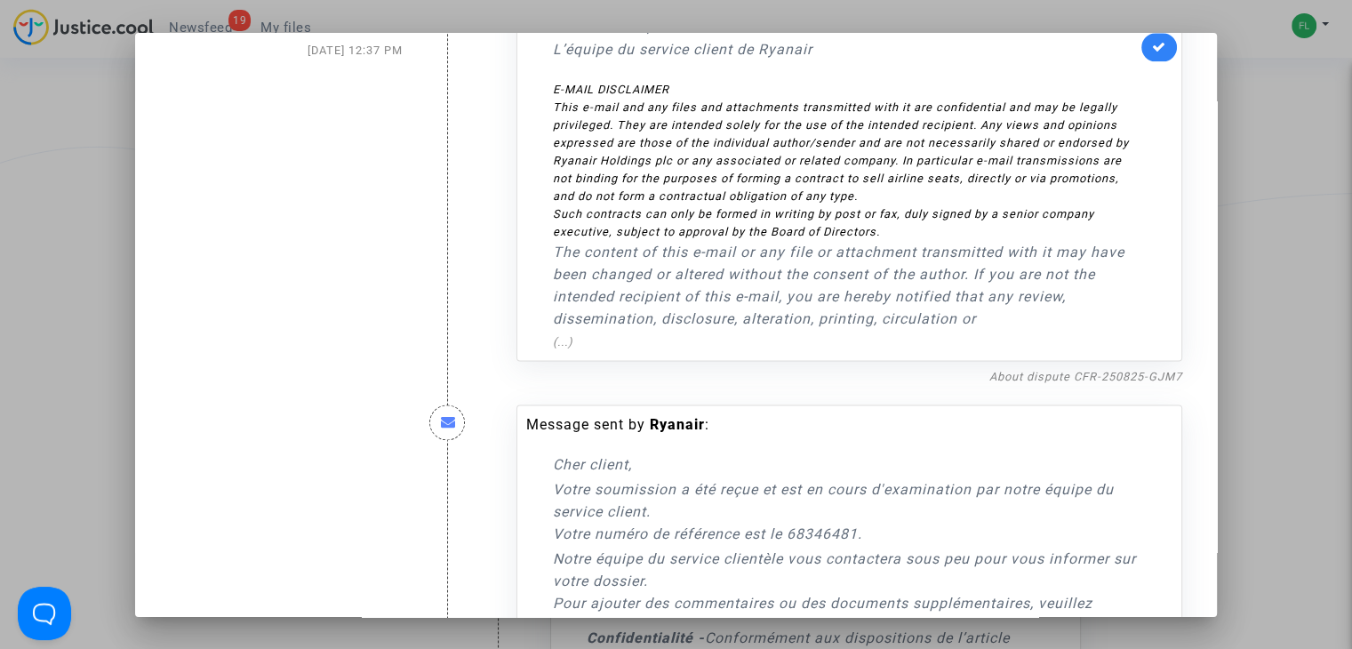
scroll to position [2149, 0]
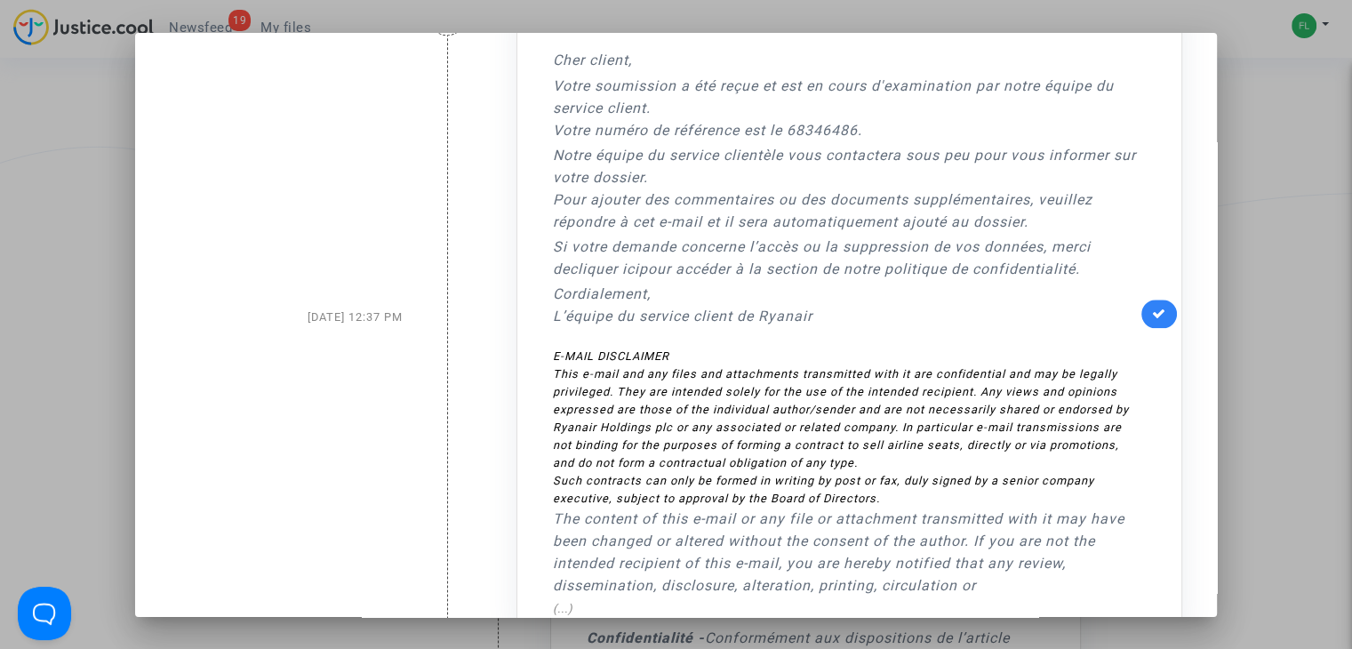
click at [1159, 300] on link at bounding box center [1159, 314] width 36 height 28
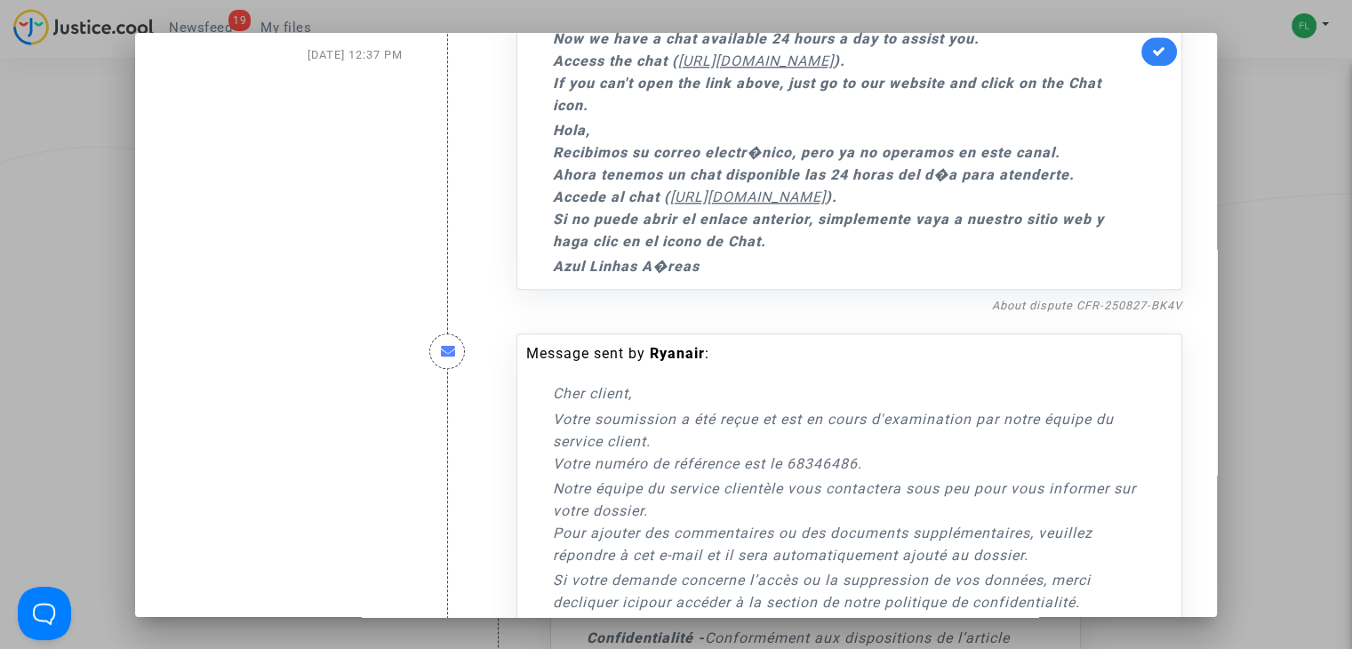
scroll to position [1616, 0]
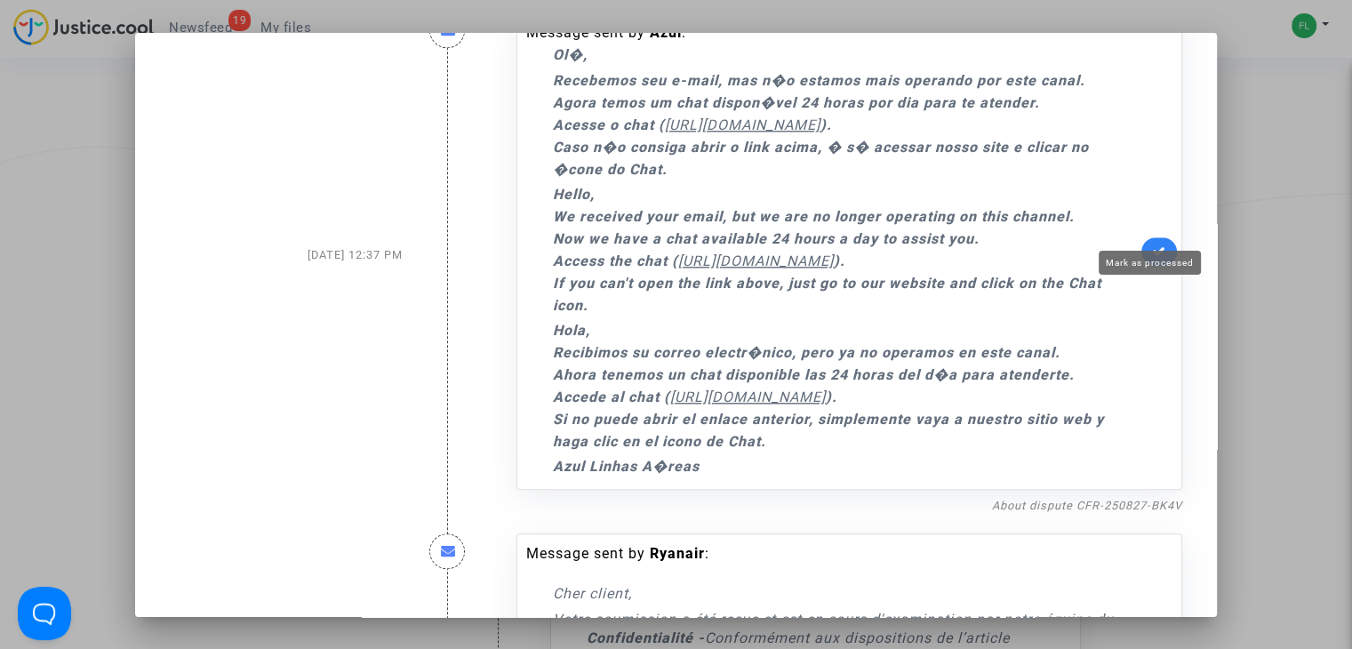
click at [1152, 244] on icon at bounding box center [1159, 250] width 14 height 13
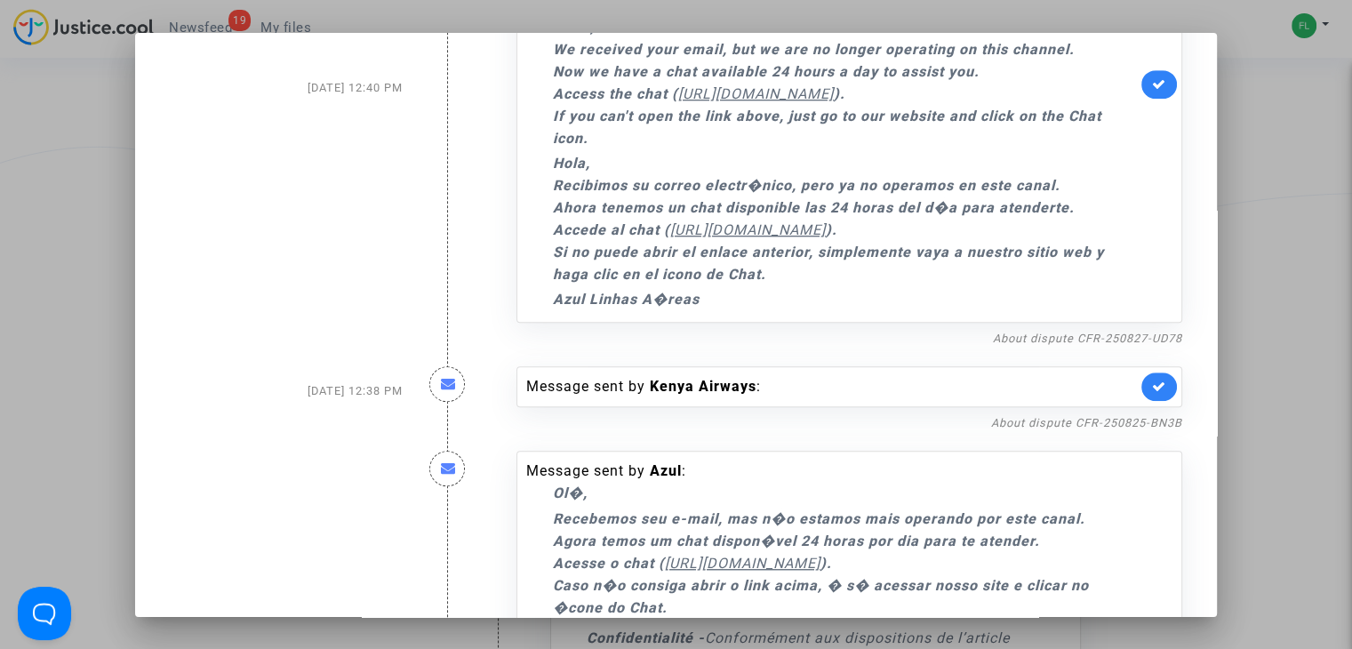
scroll to position [1171, 0]
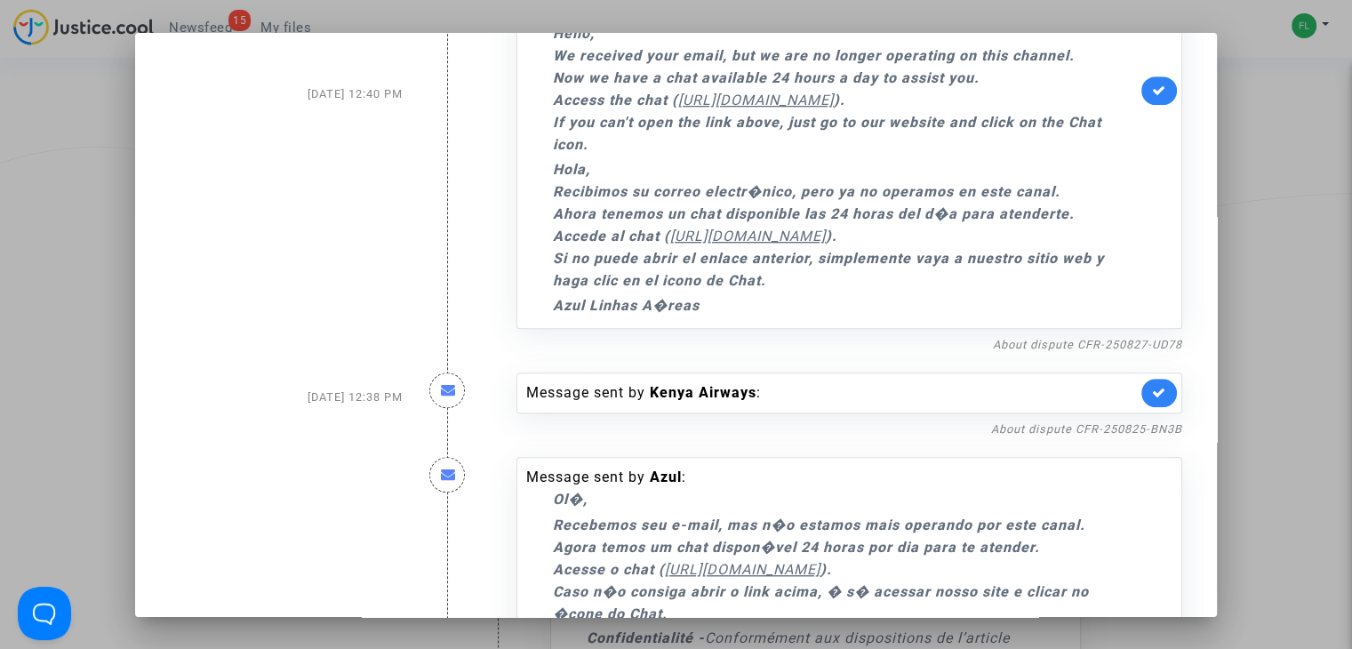
click at [1147, 381] on link at bounding box center [1159, 393] width 36 height 28
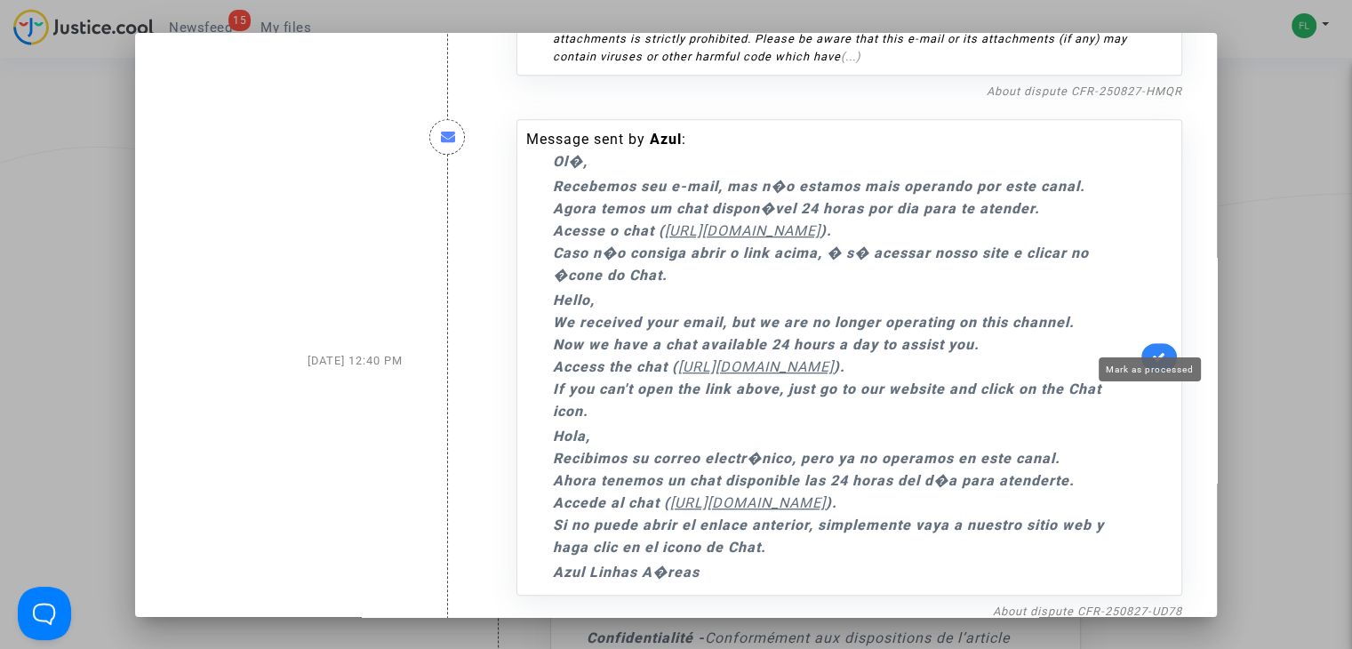
click at [1148, 343] on link at bounding box center [1159, 357] width 36 height 28
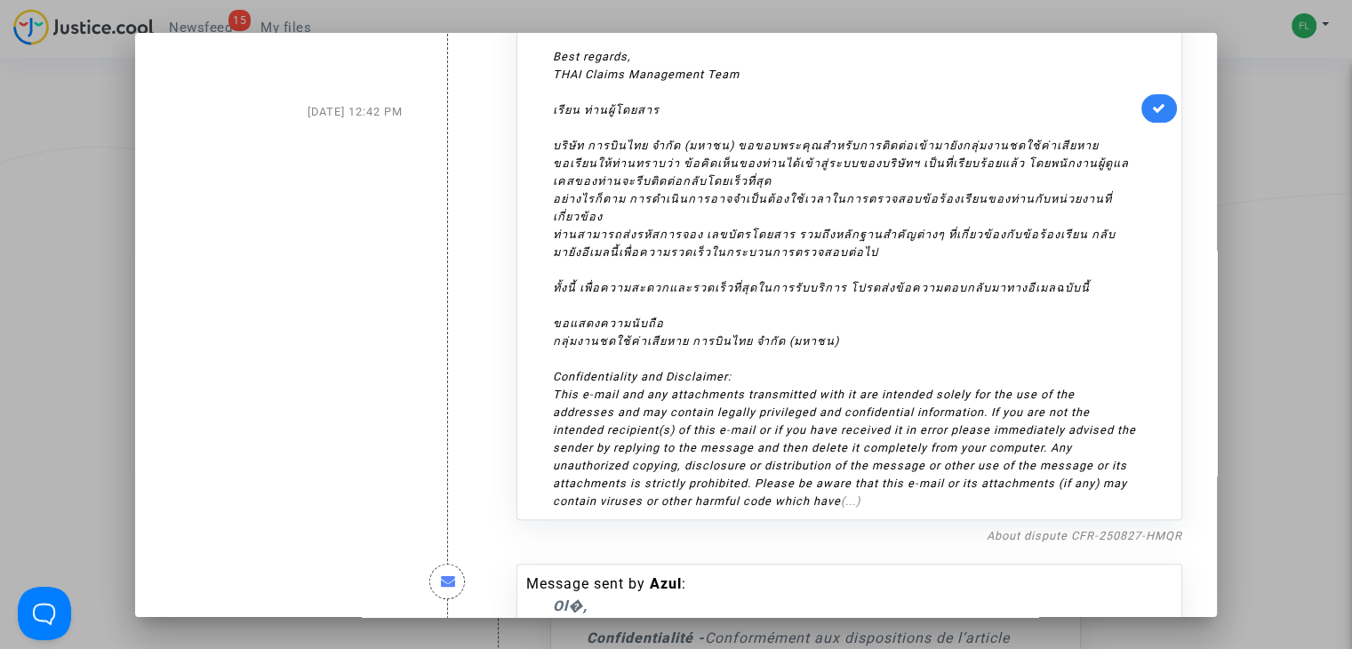
click at [1152, 101] on icon at bounding box center [1159, 107] width 14 height 13
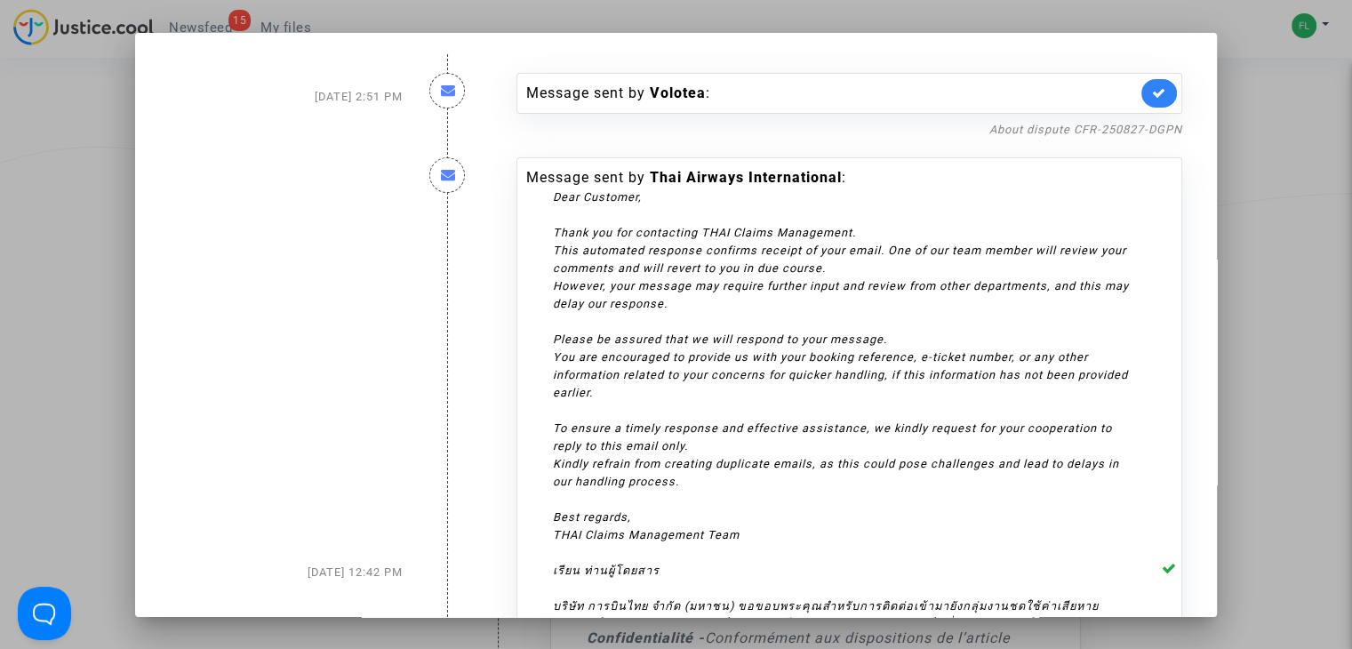
scroll to position [0, 0]
click at [1155, 99] on icon at bounding box center [1159, 92] width 14 height 13
click at [1271, 80] on div at bounding box center [676, 324] width 1352 height 649
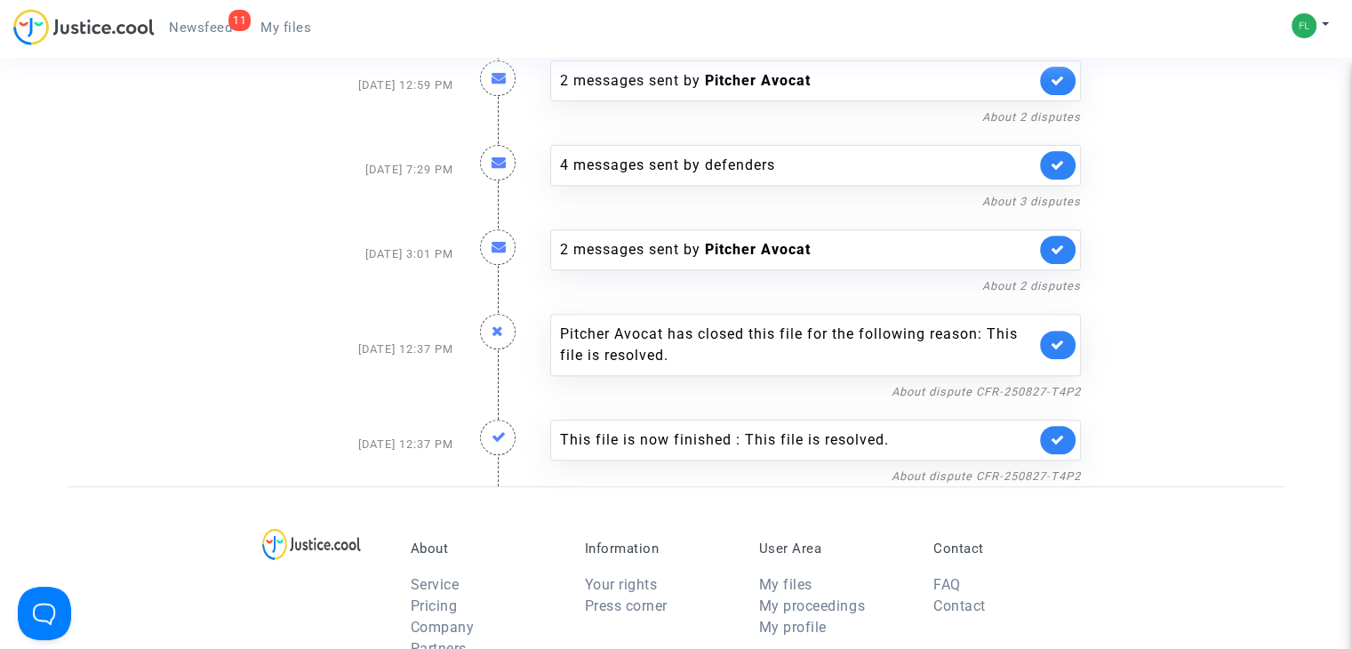
scroll to position [632, 0]
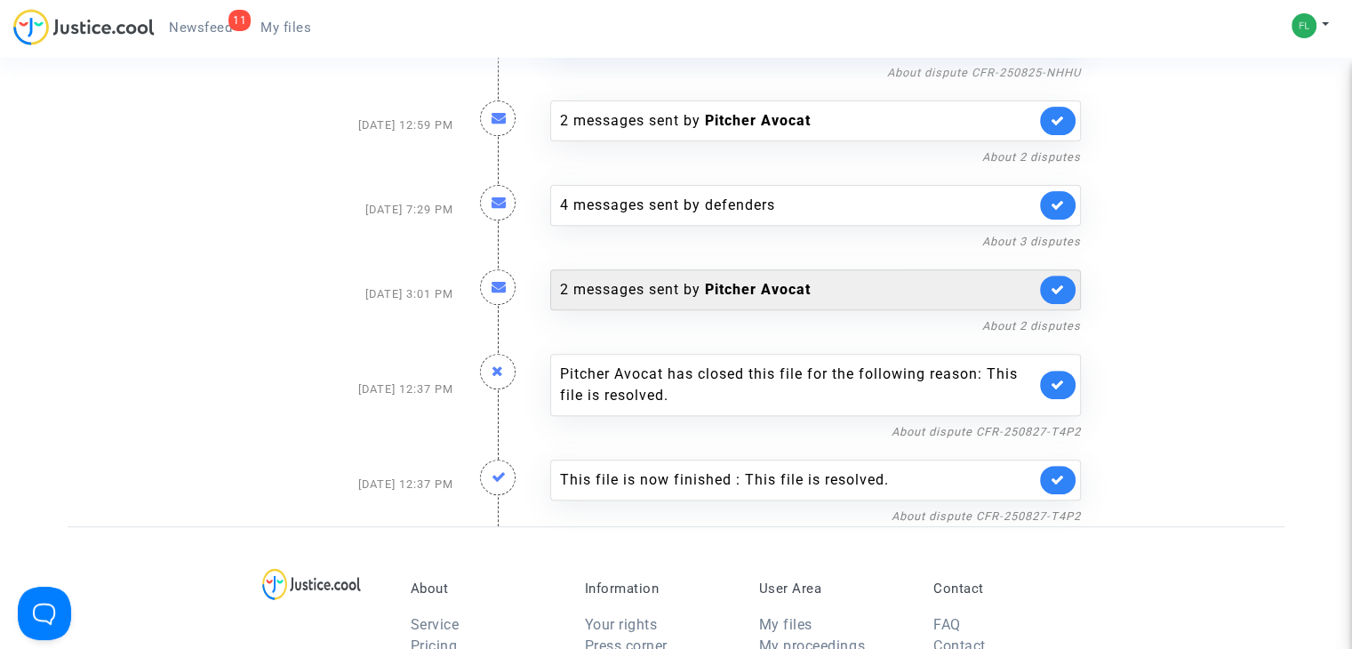
click at [648, 279] on div "2 messages sent by [PERSON_NAME]" at bounding box center [797, 289] width 475 height 21
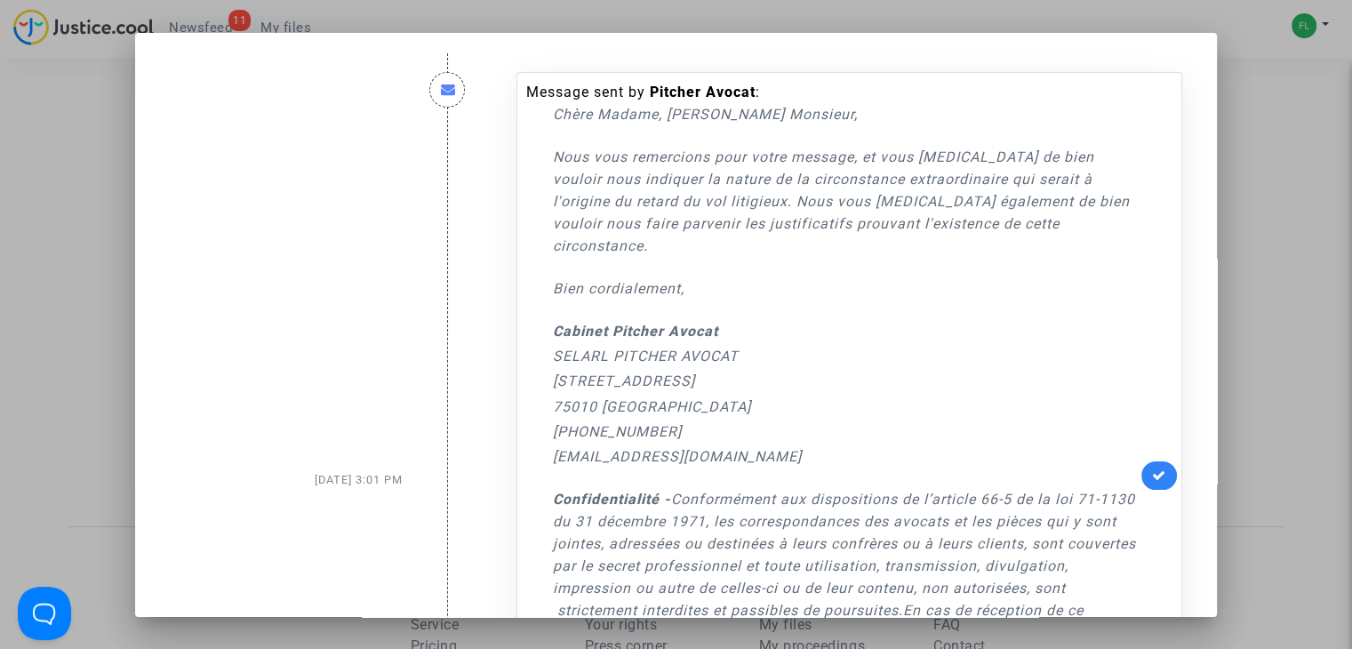
scroll to position [0, 0]
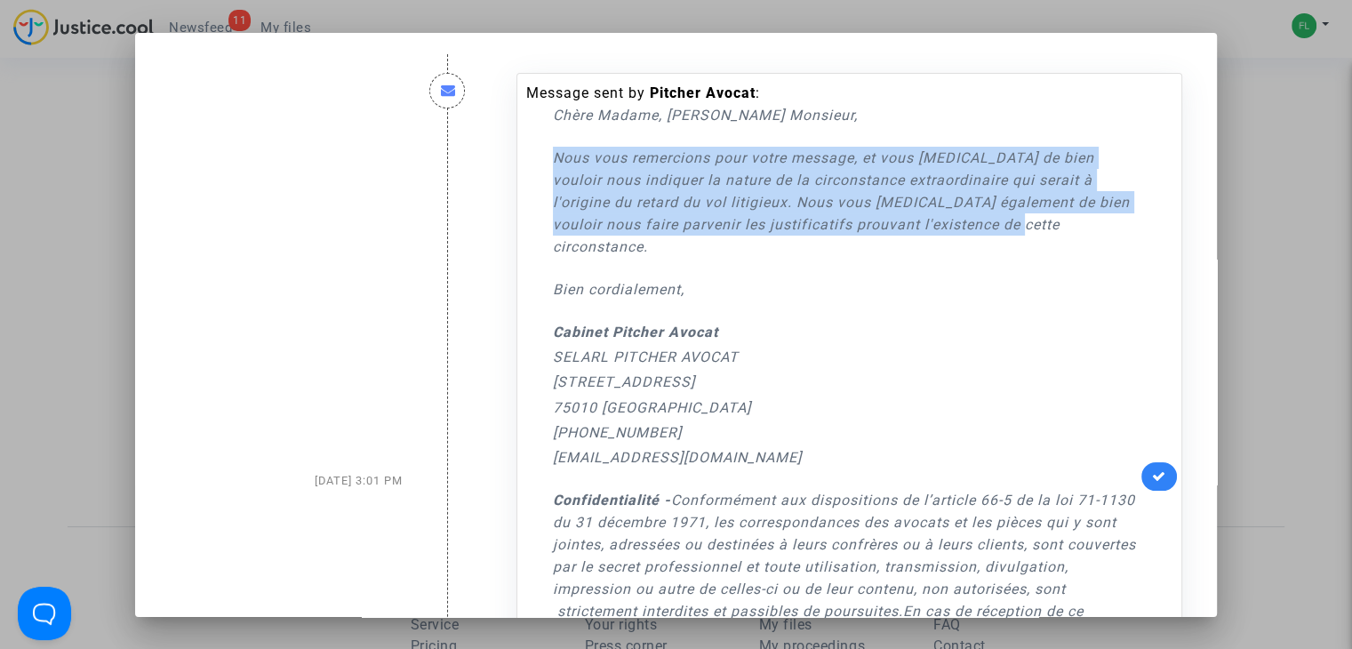
drag, startPoint x: 545, startPoint y: 157, endPoint x: 941, endPoint y: 235, distance: 403.9
click at [941, 235] on p "Nous vous remercions pour votre message, et vous [MEDICAL_DATA] de bien vouloir…" at bounding box center [845, 202] width 584 height 111
drag, startPoint x: 821, startPoint y: 196, endPoint x: 731, endPoint y: 218, distance: 92.5
click at [731, 218] on p "Nous vous remercions pour votre message, et vous [MEDICAL_DATA] de bien vouloir…" at bounding box center [845, 202] width 584 height 111
click at [554, 155] on p "Nous vous remercions pour votre message, et vous [MEDICAL_DATA] de bien vouloir…" at bounding box center [845, 202] width 584 height 111
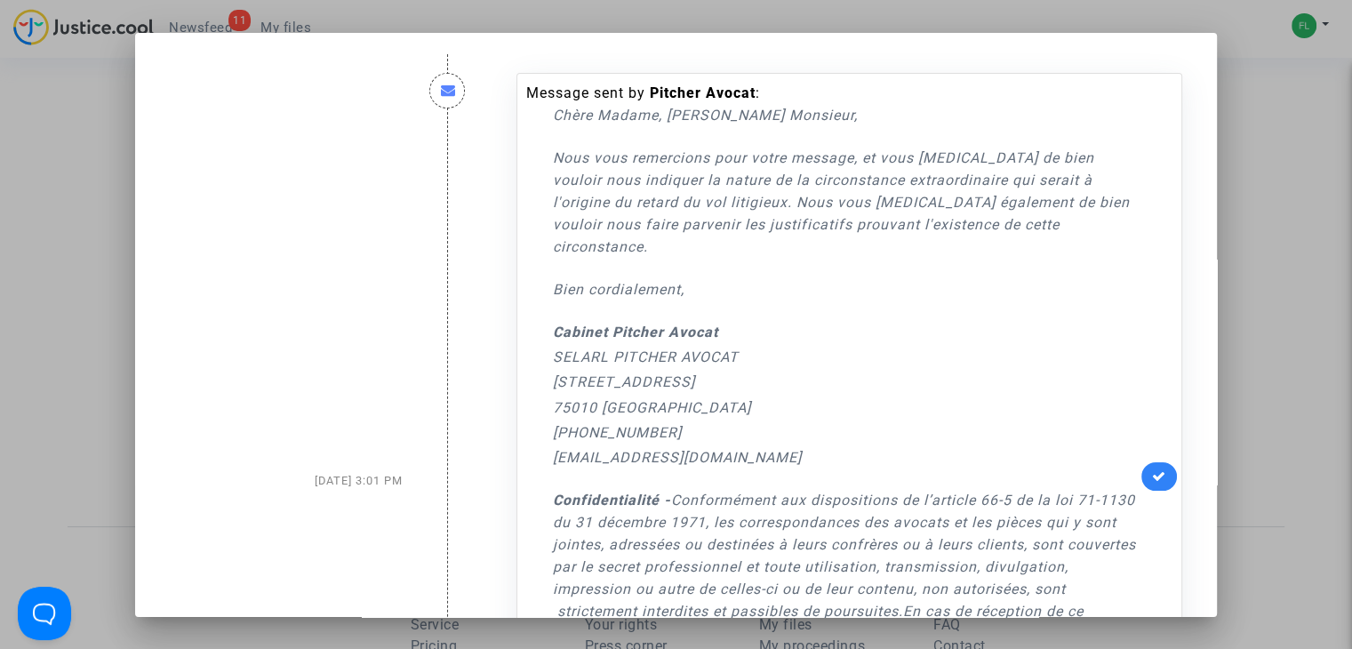
drag, startPoint x: 549, startPoint y: 156, endPoint x: 1010, endPoint y: 264, distance: 473.0
click at [1010, 264] on div "Chère Madame, Cher Monsieur, Nous vous remercions pour votre message, et vous p…" at bounding box center [845, 486] width 584 height 764
copy div "Nous vous remercions pour votre message, et vous prions de bien vouloir nous in…"
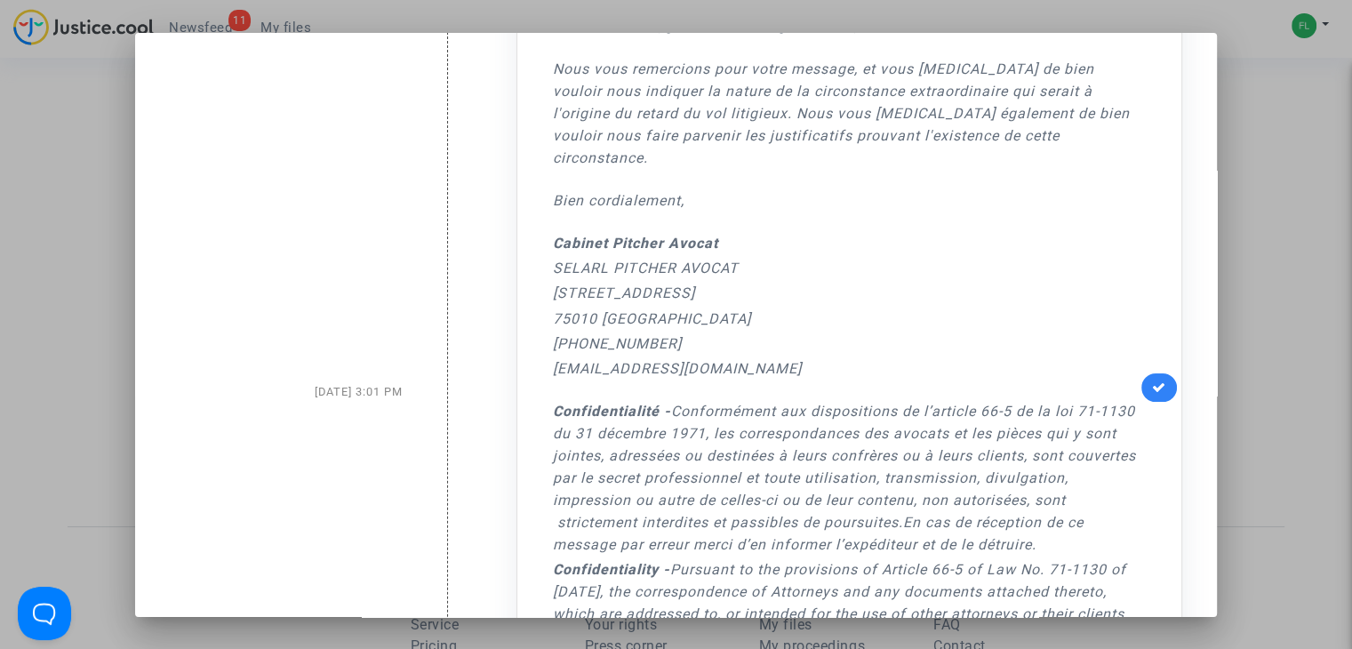
click at [1159, 376] on link at bounding box center [1159, 387] width 36 height 28
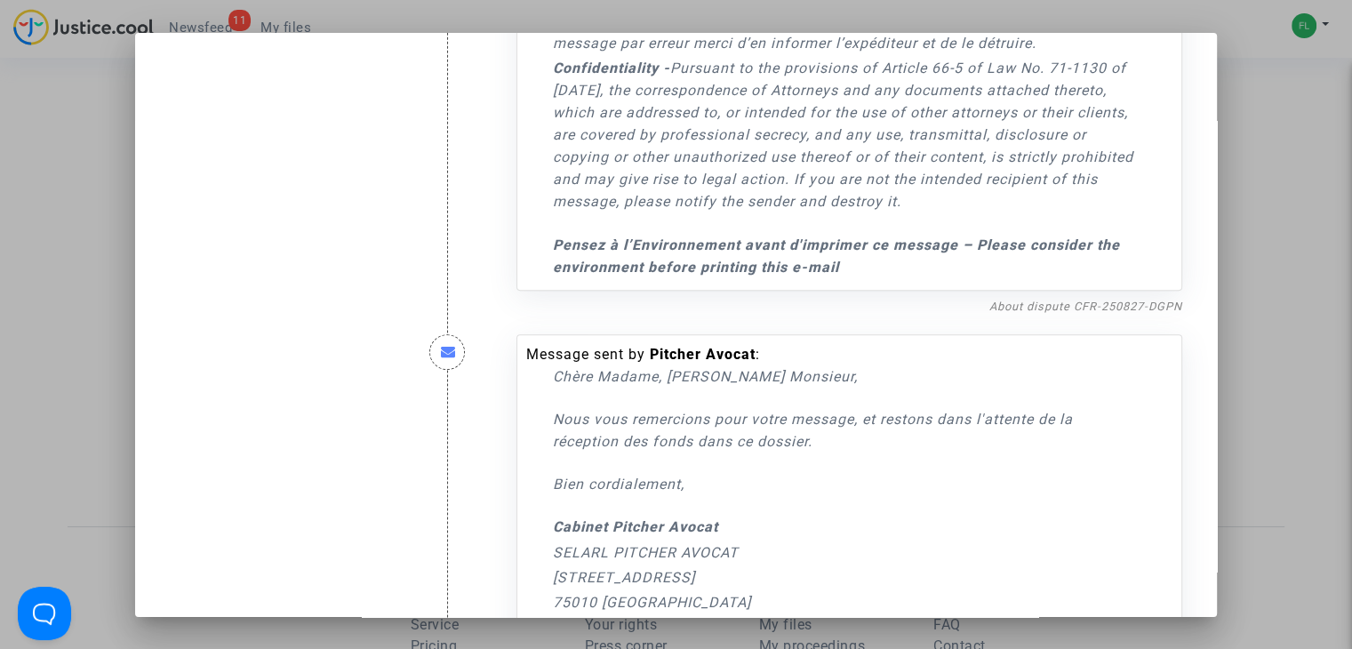
scroll to position [622, 0]
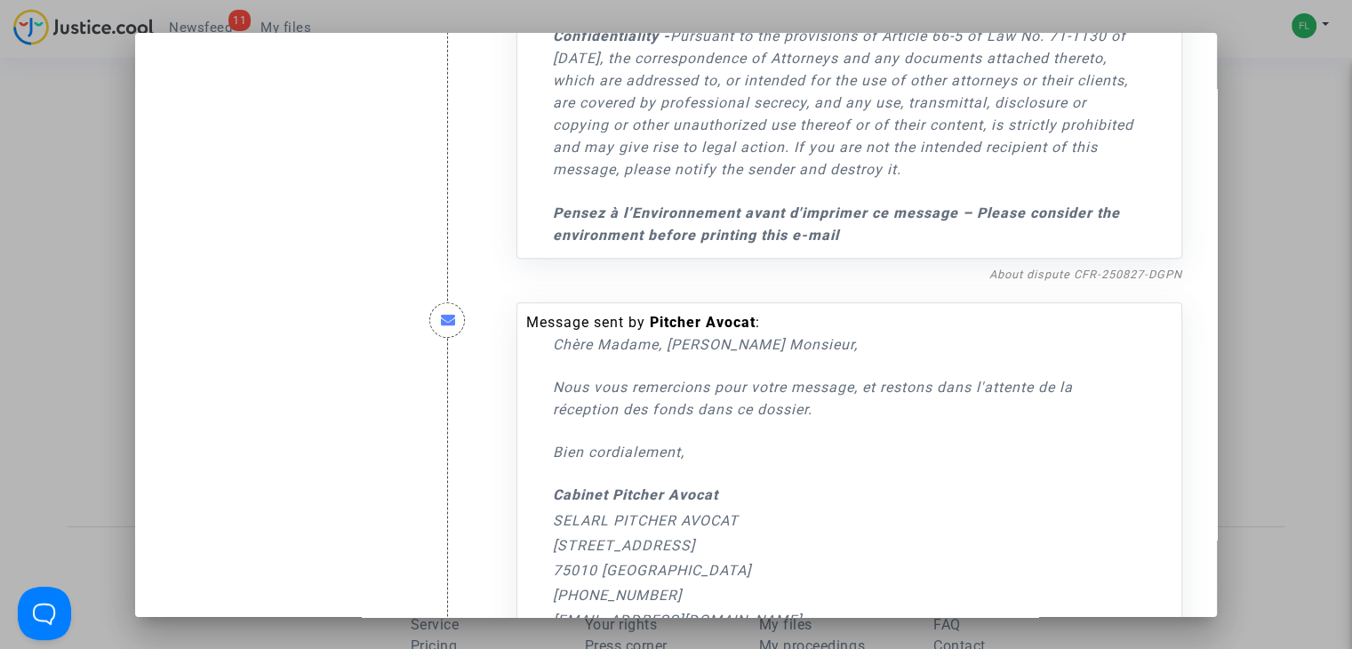
drag, startPoint x: 839, startPoint y: 386, endPoint x: 514, endPoint y: 346, distance: 327.7
copy div "Chère Madame, Cher Monsieur, Nous vous remercions pour votre message, et reston…"
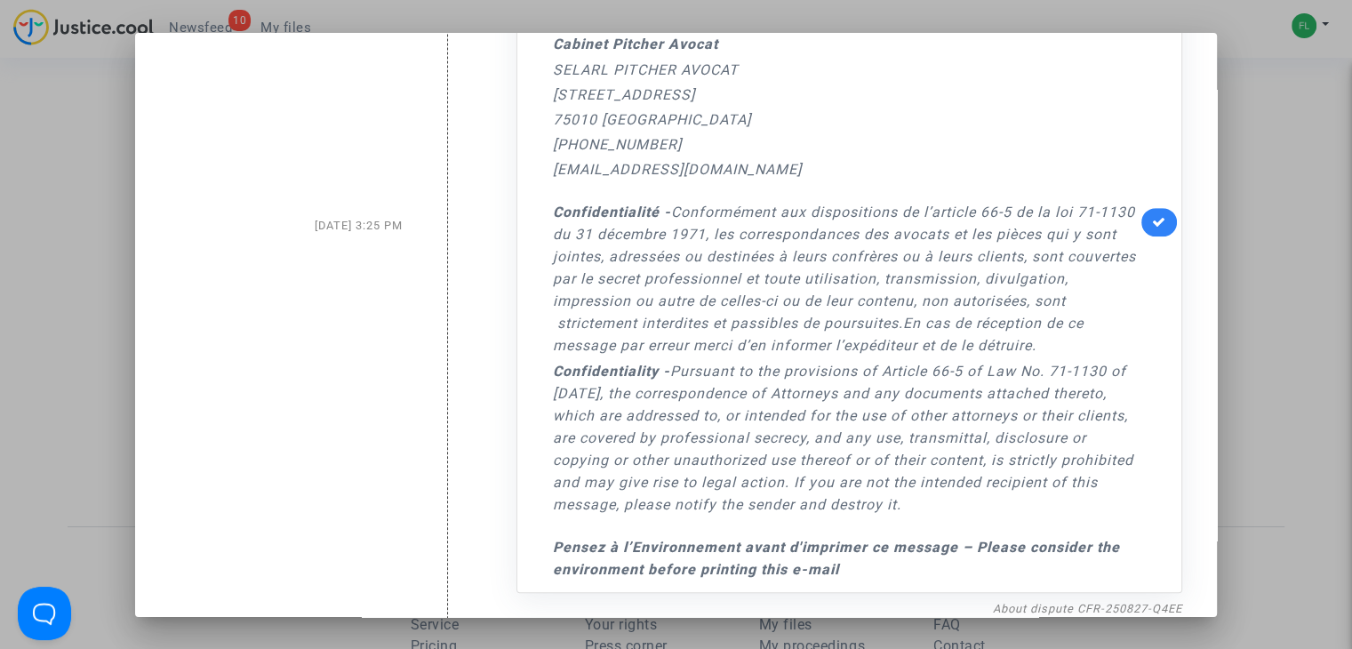
scroll to position [1074, 0]
click at [1169, 199] on div "Message sent by Pitcher Avocat : Chère Madame, Cher Monsieur, Nous vous remerci…" at bounding box center [849, 221] width 666 height 741
click at [1148, 207] on link at bounding box center [1159, 221] width 36 height 28
click at [1321, 302] on div at bounding box center [676, 324] width 1352 height 649
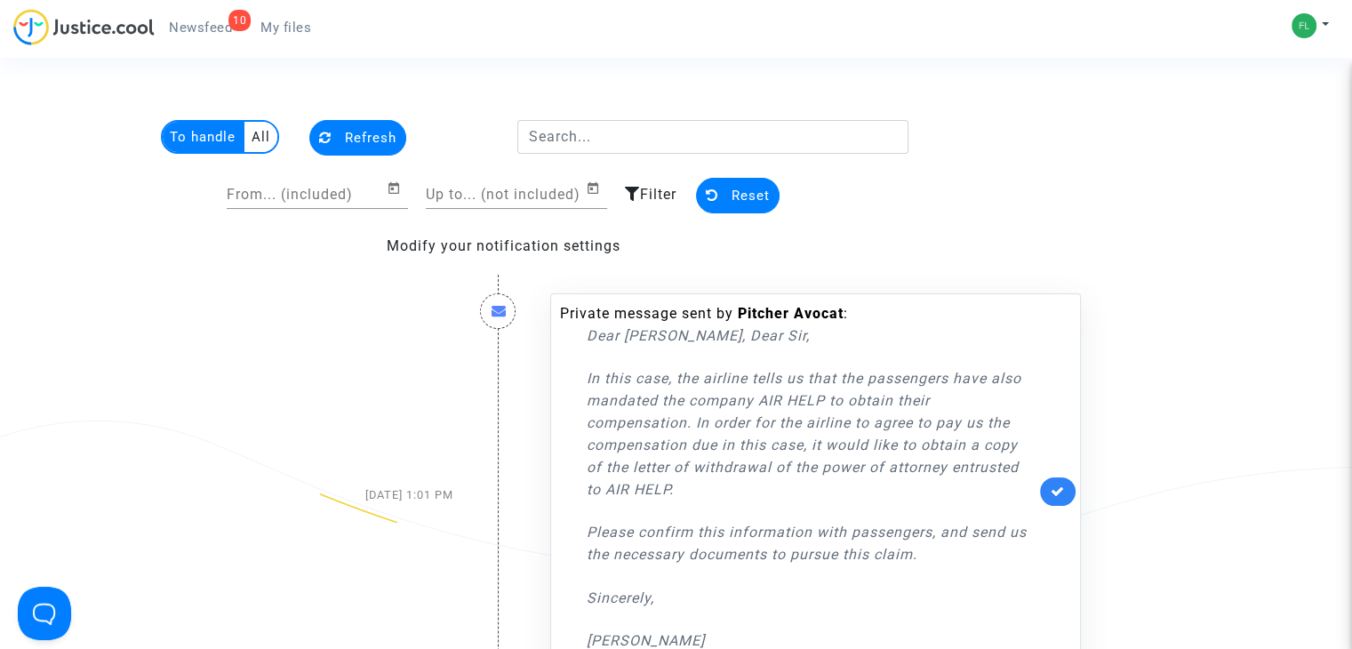
scroll to position [632, 0]
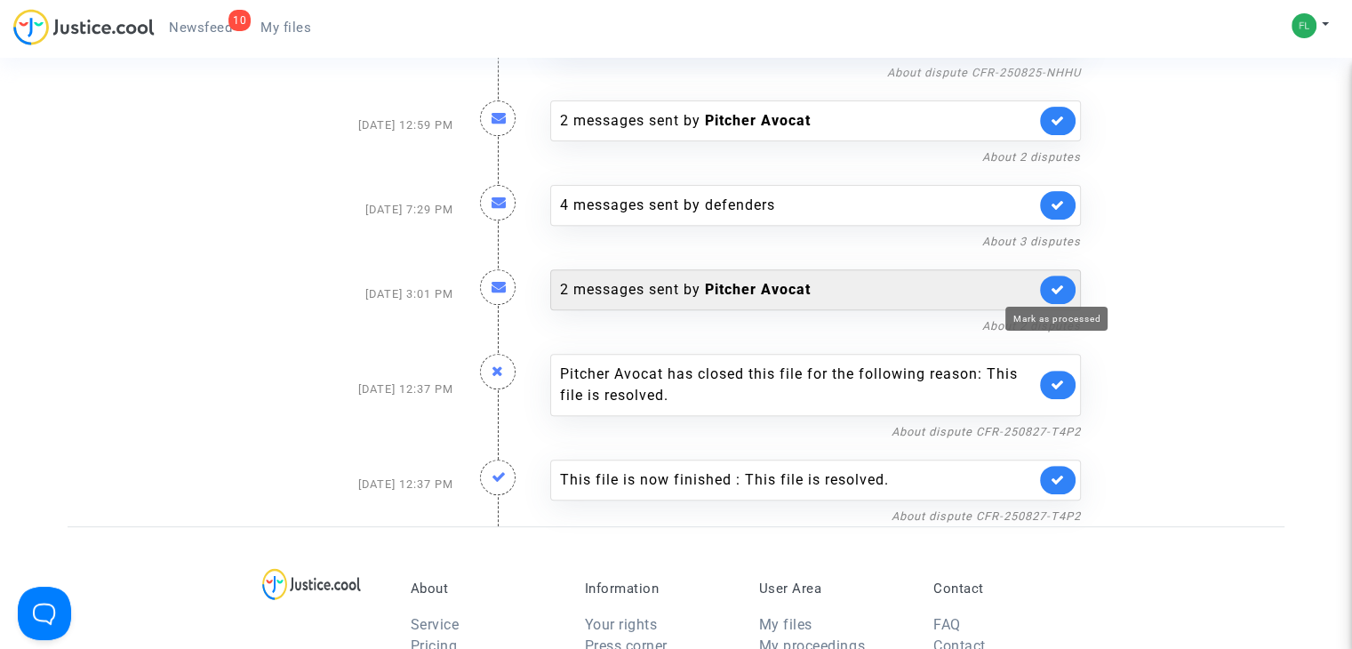
click at [1067, 289] on link at bounding box center [1058, 290] width 36 height 28
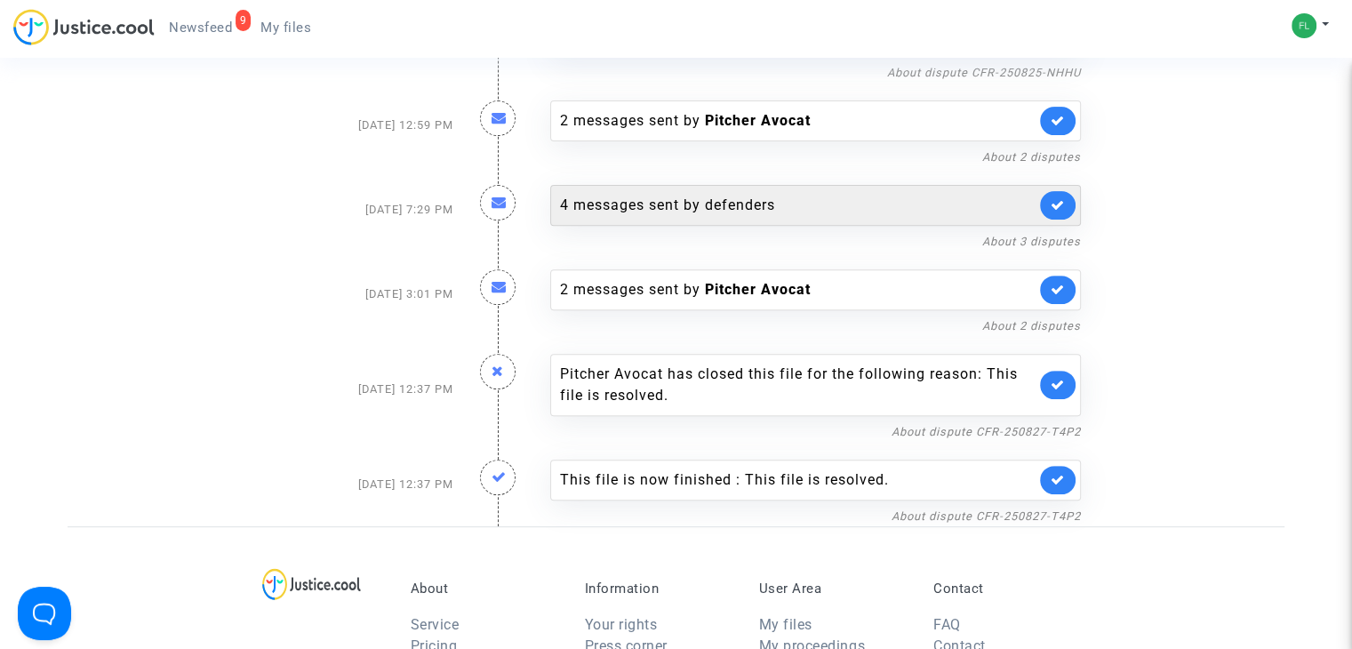
click at [665, 213] on div "4 messages sent by defenders" at bounding box center [797, 205] width 475 height 21
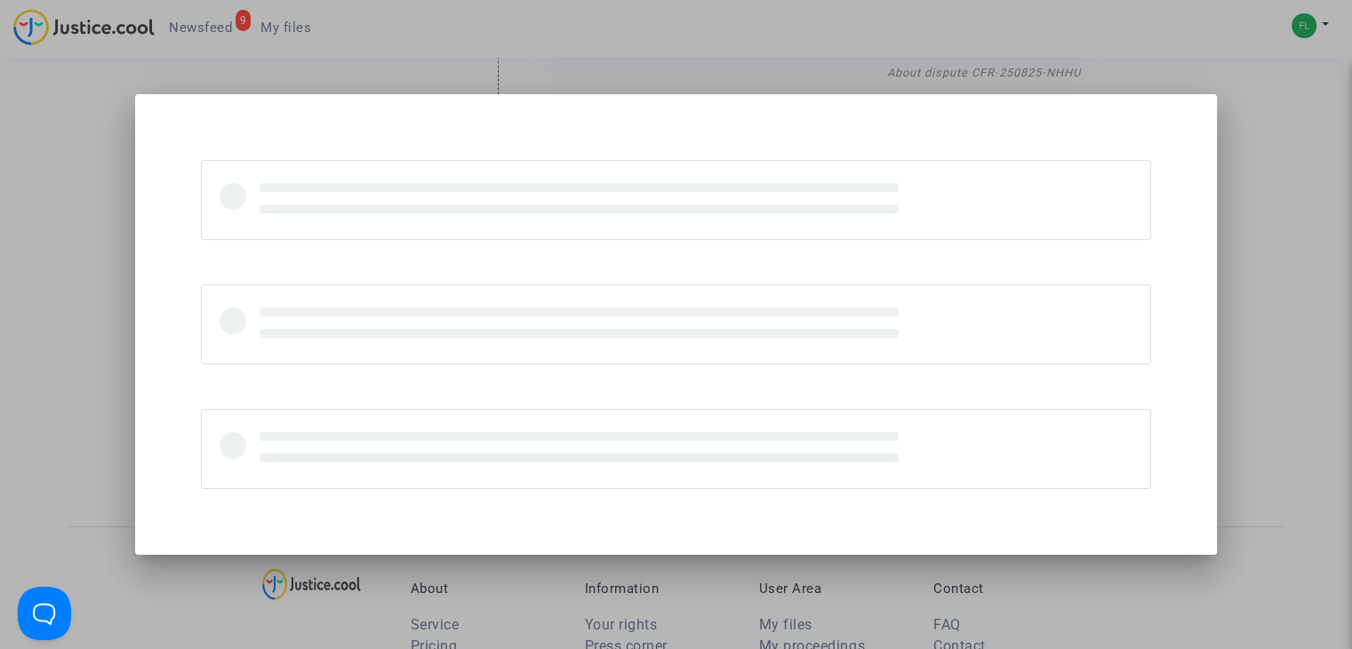
scroll to position [0, 0]
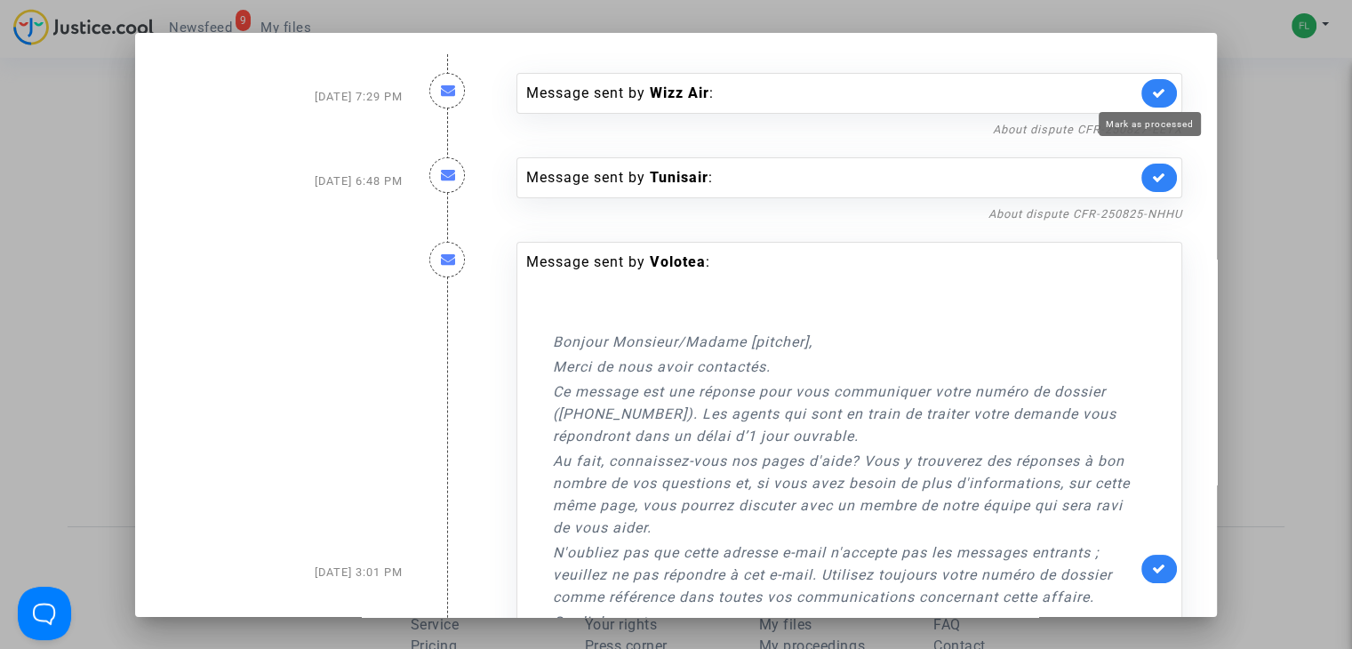
click at [1152, 92] on icon at bounding box center [1159, 92] width 14 height 13
click at [1152, 177] on icon at bounding box center [1159, 177] width 14 height 13
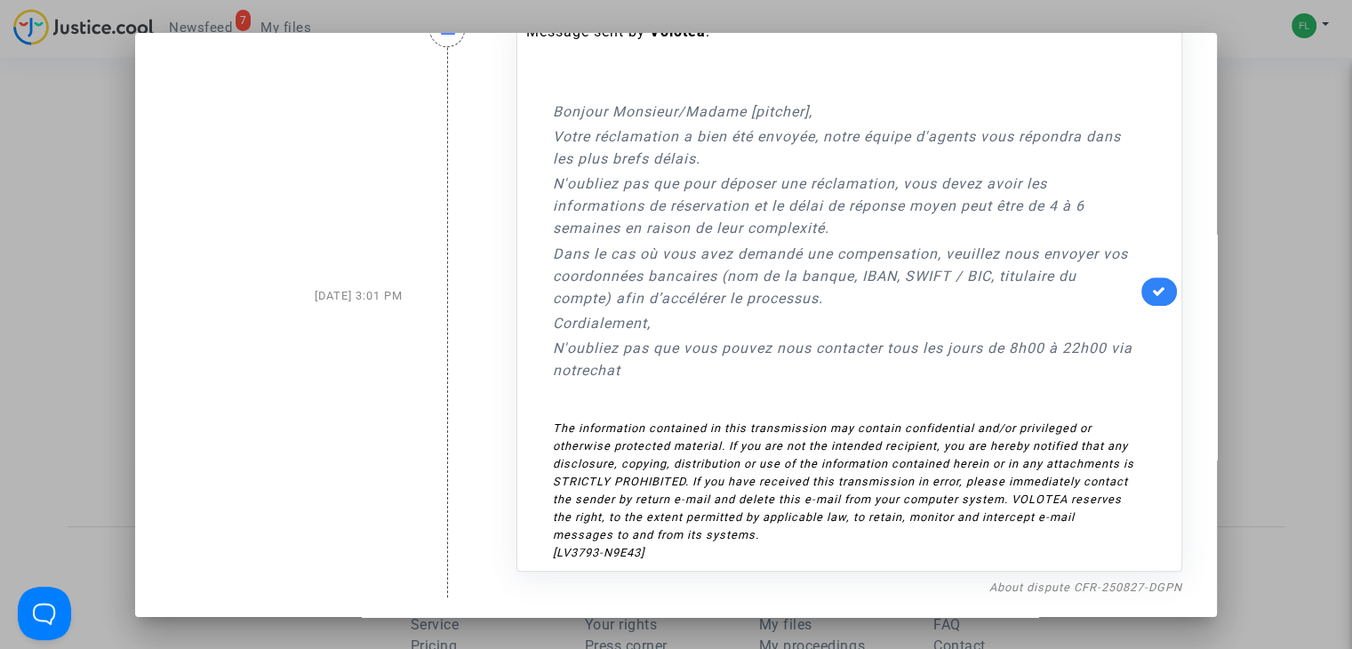
scroll to position [929, 0]
click at [1261, 200] on div at bounding box center [676, 324] width 1352 height 649
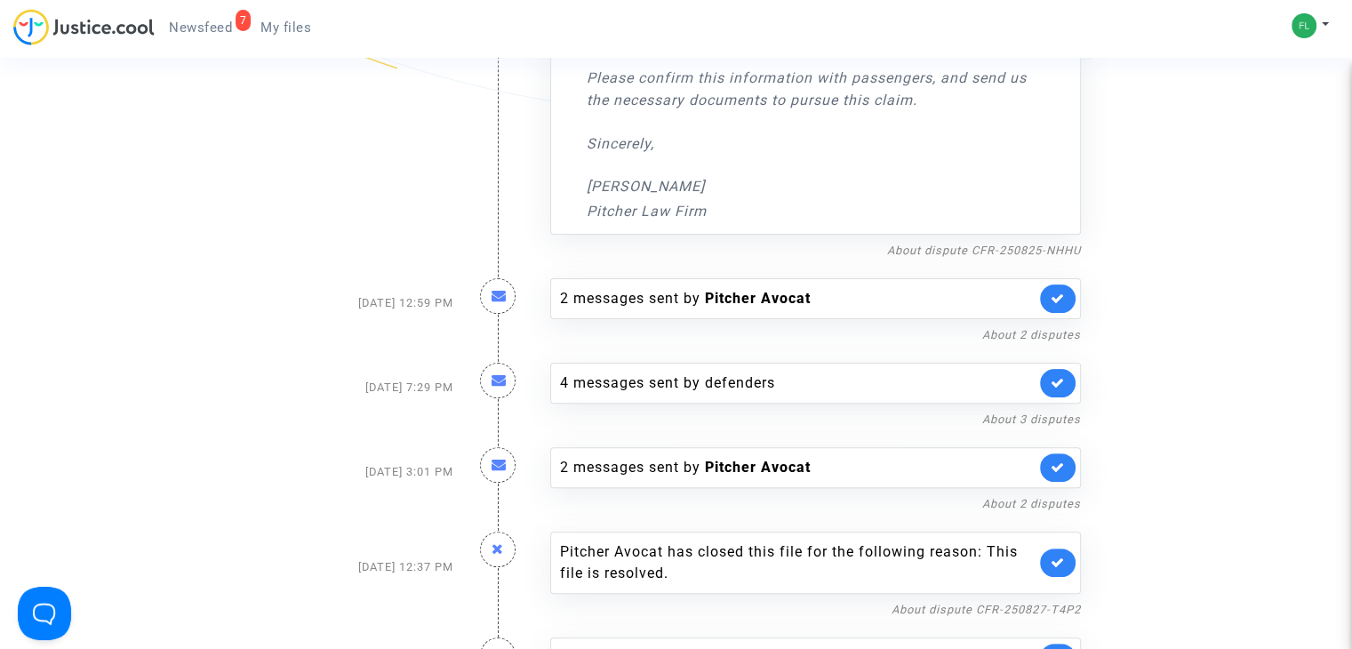
scroll to position [365, 0]
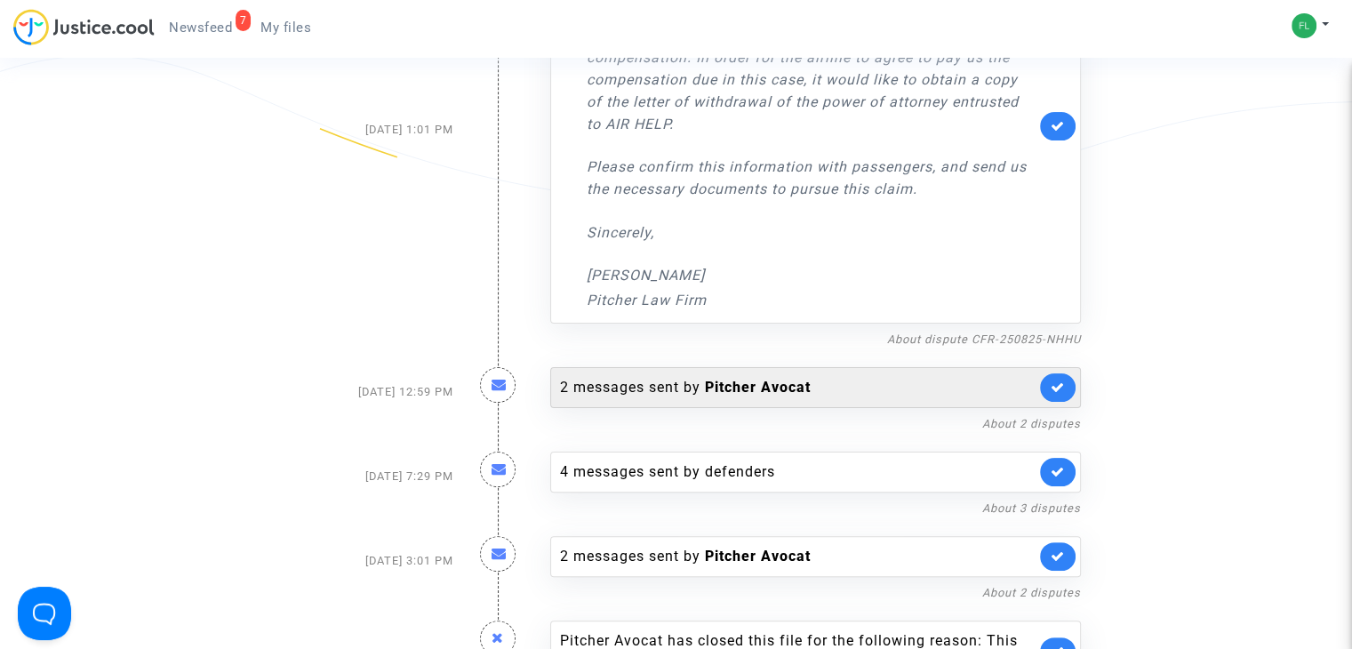
click at [971, 378] on div "2 messages sent by [PERSON_NAME]" at bounding box center [797, 387] width 475 height 21
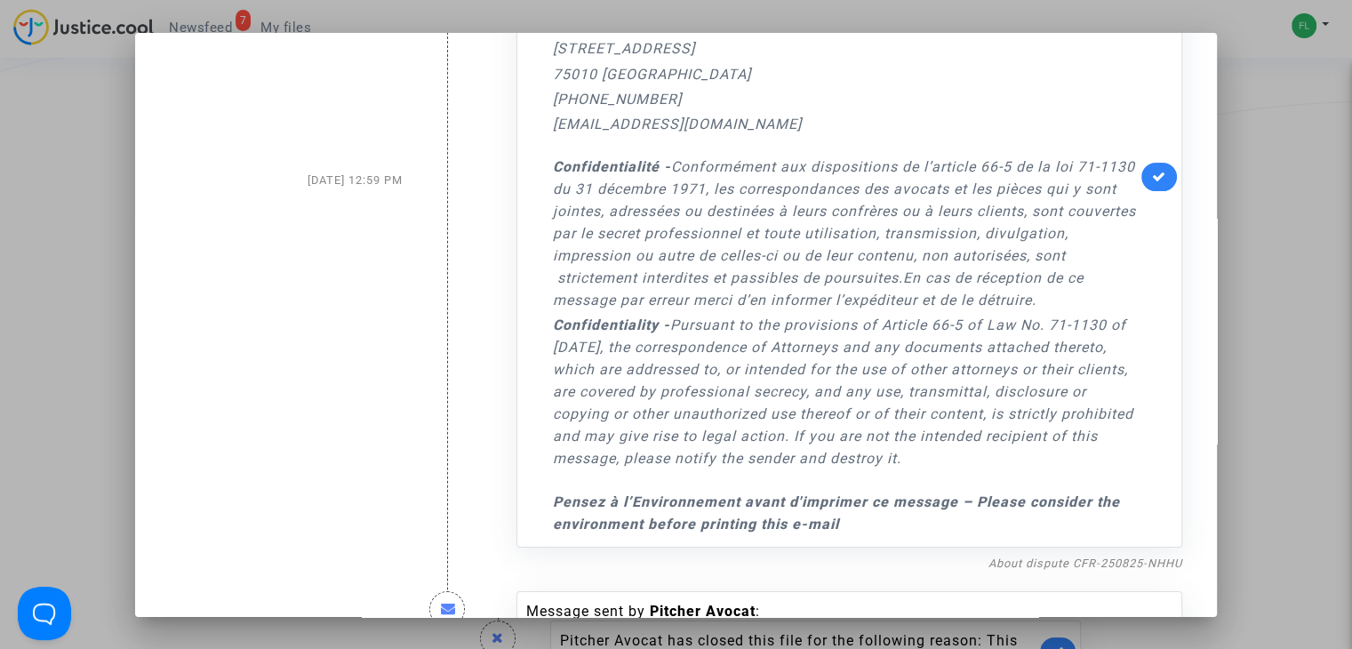
scroll to position [0, 0]
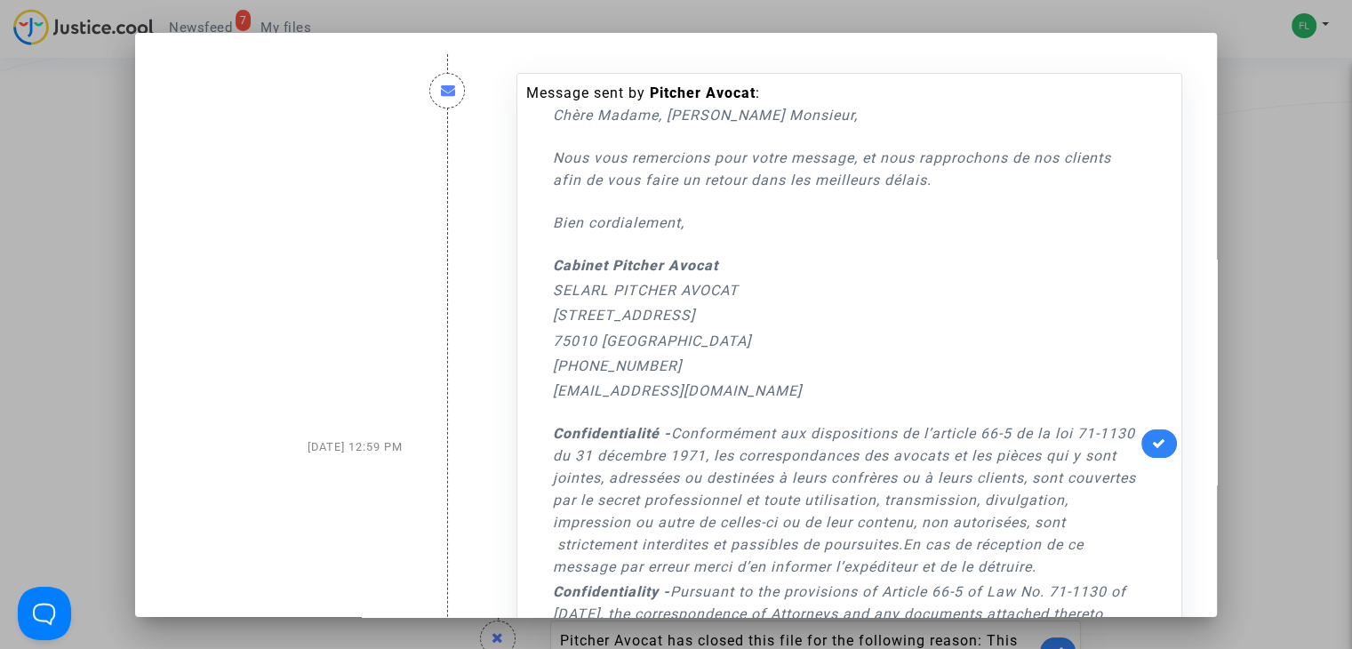
drag, startPoint x: 547, startPoint y: 154, endPoint x: 1049, endPoint y: 188, distance: 502.5
click at [1049, 188] on p "Nous vous remercions pour votre message, et nous rapprochons de nos clients afi…" at bounding box center [845, 169] width 584 height 44
copy p "Nous vous remercions pour votre message, et nous rapprochons de nos clients afi…"
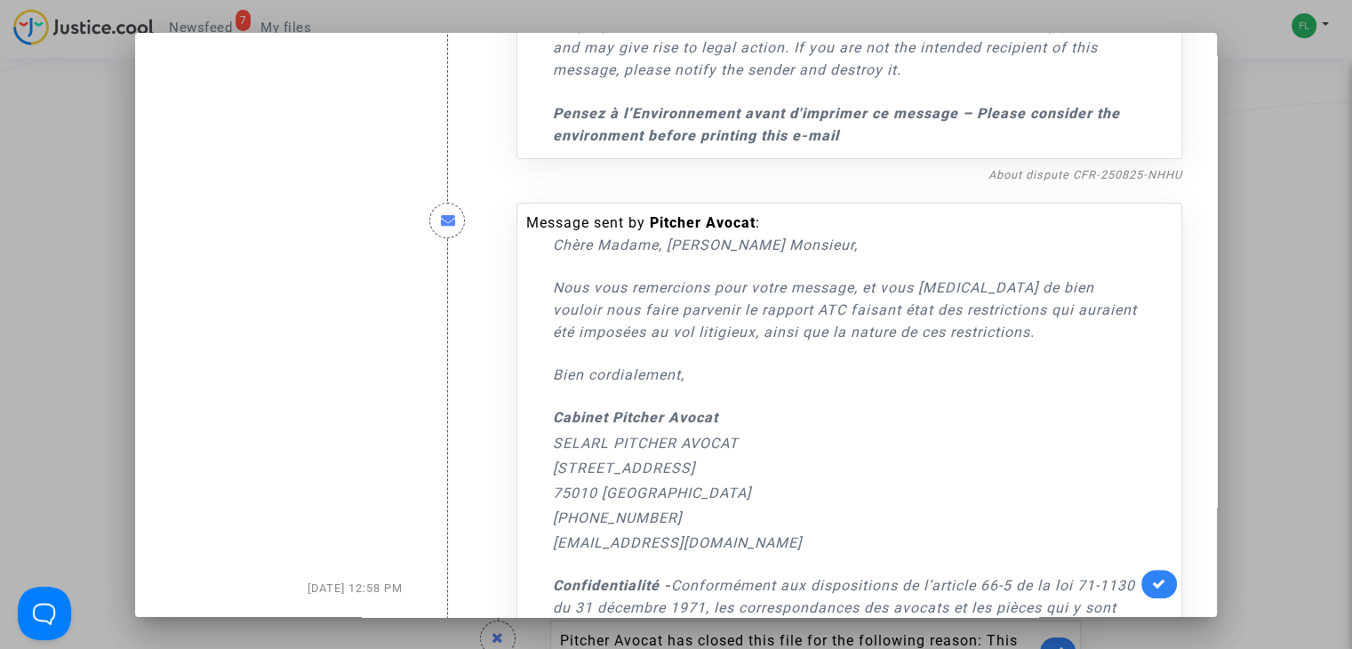
scroll to position [711, 0]
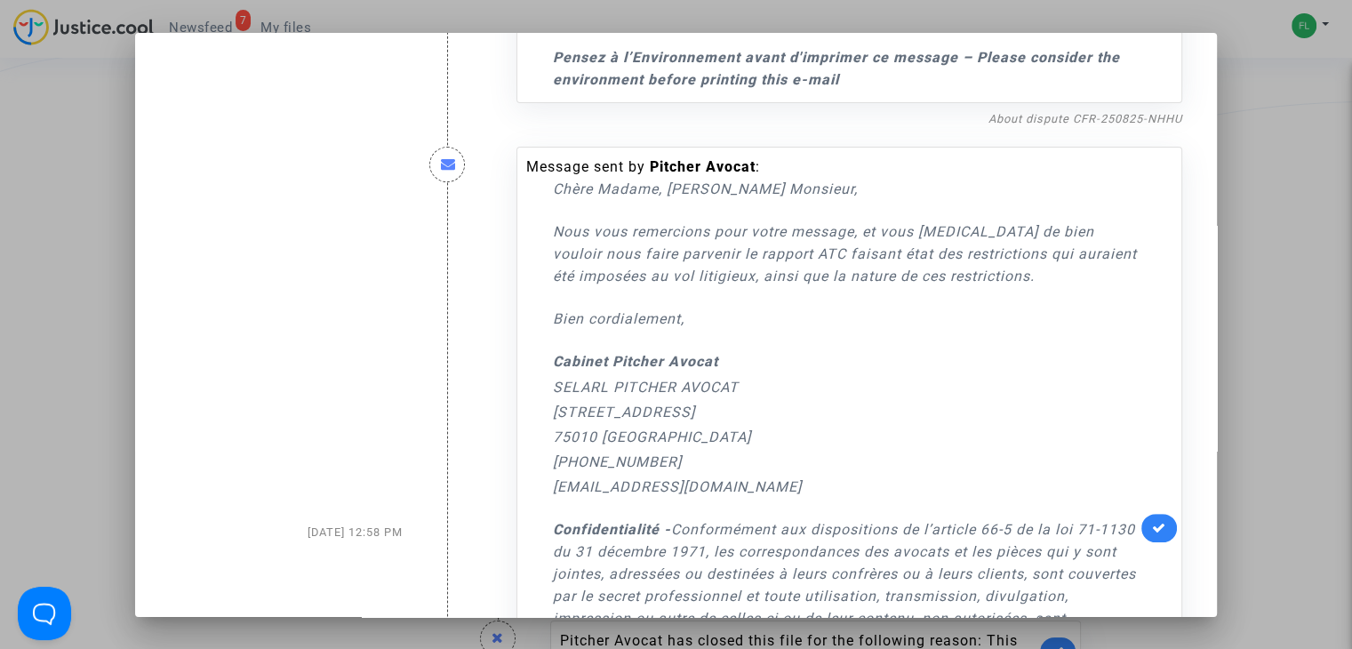
drag, startPoint x: 549, startPoint y: 230, endPoint x: 911, endPoint y: 235, distance: 361.8
click at [1012, 289] on div "Chère Madame, Cher Monsieur, Nous vous remercions pour votre message, et vous p…" at bounding box center [845, 538] width 584 height 720
copy p "Nous vous remercions pour votre message, et vous prions de bien vouloir nous fa…"
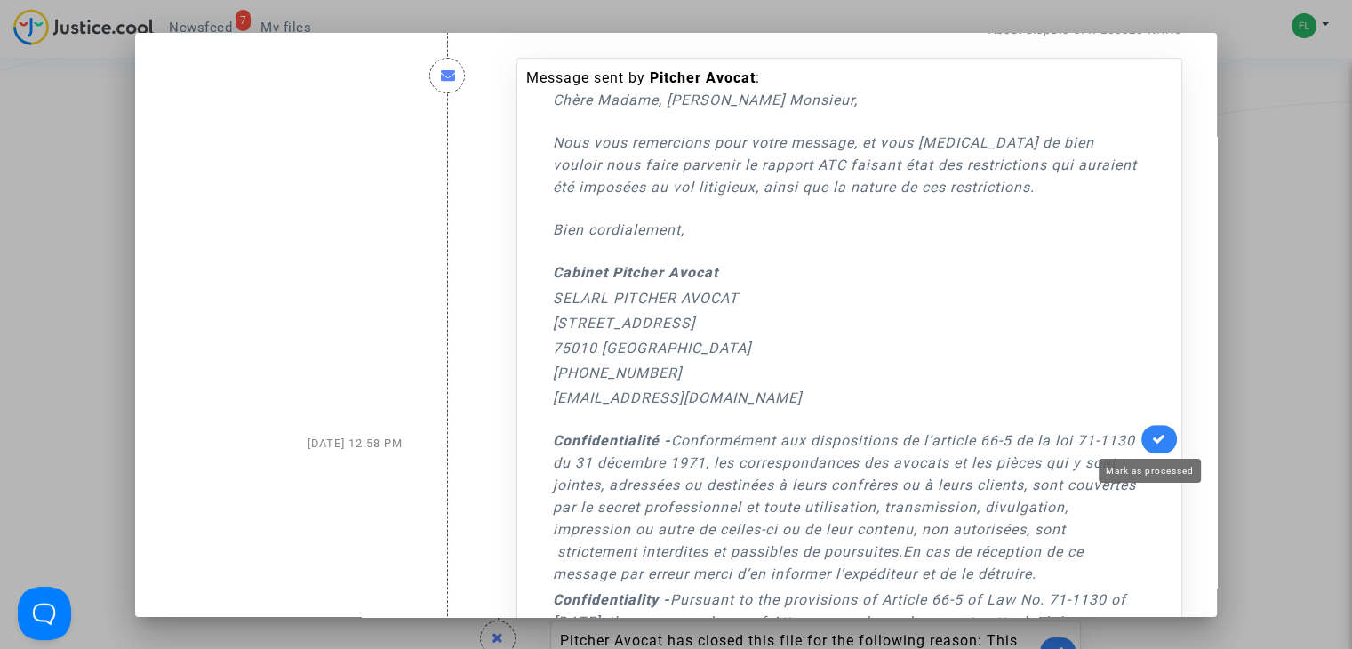
click at [1152, 438] on icon at bounding box center [1159, 438] width 14 height 13
click at [1264, 225] on div at bounding box center [676, 324] width 1352 height 649
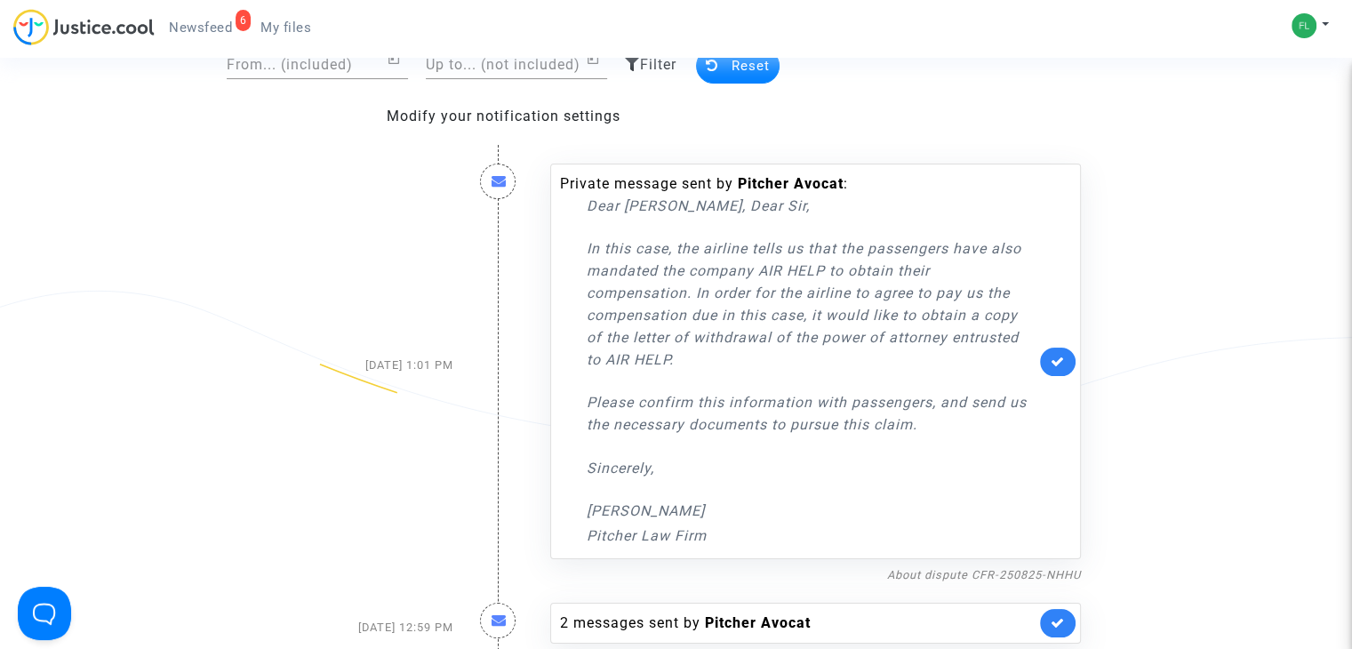
scroll to position [99, 0]
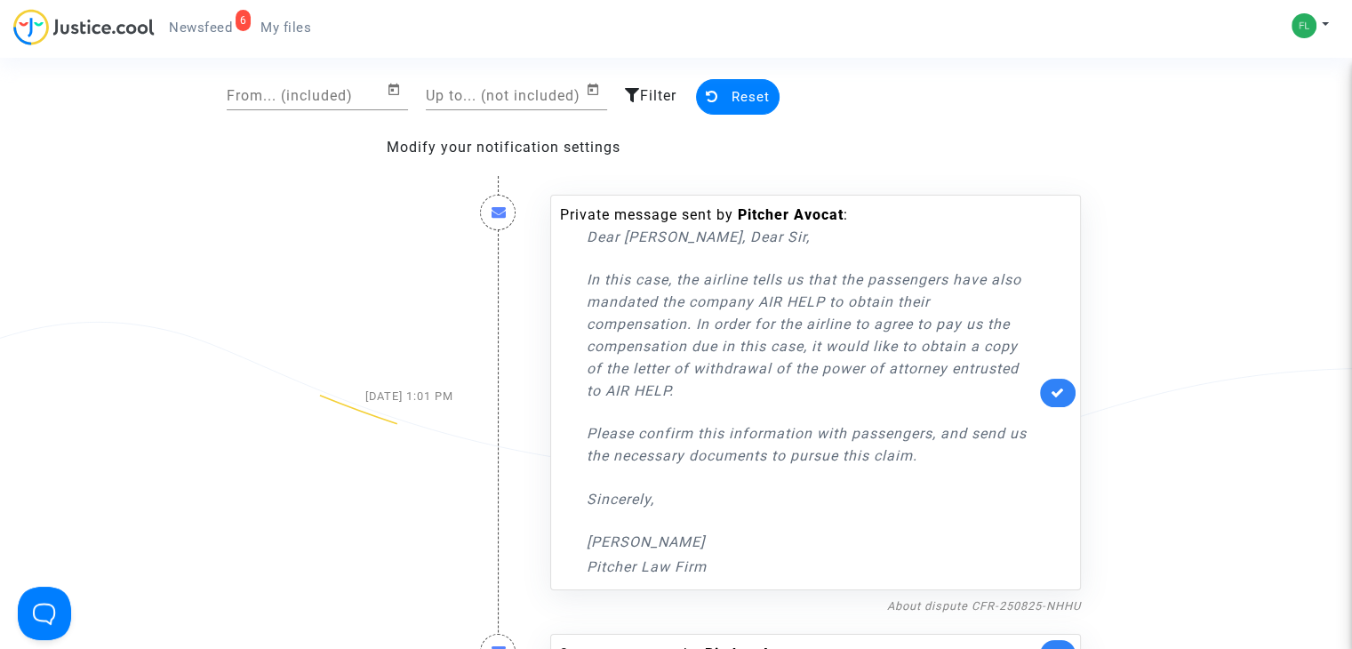
click at [747, 406] on div "Dear Madam, Dear Sir, In this case, the airline tells us that the passengers ha…" at bounding box center [811, 402] width 449 height 352
click at [206, 20] on span "Newsfeed" at bounding box center [200, 28] width 63 height 16
click at [987, 143] on newsfeed "To handle All Refresh From... (included) Up to... (not included) Filter Reset M…" at bounding box center [676, 540] width 1217 height 1038
click at [955, 136] on newsfeed "To handle All Refresh From... (included) Up to... (not included) Filter Reset M…" at bounding box center [676, 540] width 1217 height 1038
click at [192, 29] on span "Newsfeed" at bounding box center [200, 28] width 63 height 16
